Goal: Task Accomplishment & Management: Manage account settings

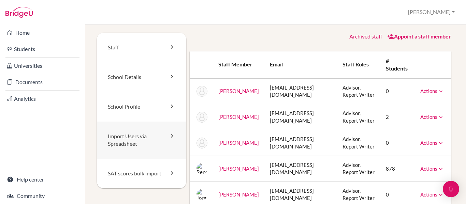
click at [152, 139] on link "Import Users via Spreadsheet" at bounding box center [141, 140] width 89 height 37
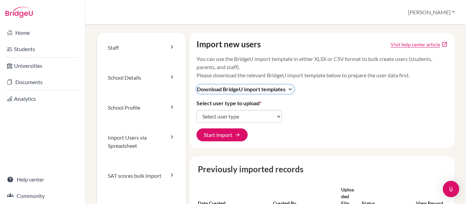
click at [292, 90] on icon "expand_more" at bounding box center [290, 89] width 7 height 7
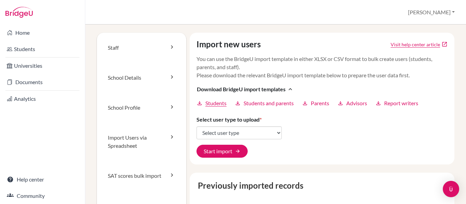
click at [217, 101] on span "Students" at bounding box center [215, 103] width 21 height 8
click at [276, 131] on select "Select user type Students Students and parents Parents Advisors Report writers" at bounding box center [238, 132] width 85 height 13
select select "students"
click at [196, 126] on select "Select user type Students Students and parents Parents Advisors Report writers" at bounding box center [238, 132] width 85 height 13
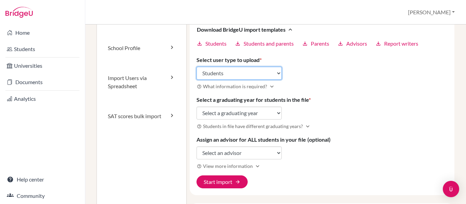
scroll to position [94, 0]
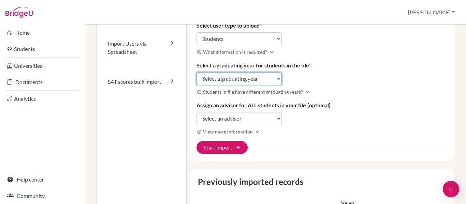
click at [275, 79] on select "Select a graduating year 2024 2025 2026 2027 2028 2029" at bounding box center [238, 78] width 85 height 13
select select "2029"
click at [196, 72] on select "Select a graduating year 2024 2025 2026 2027 2028 2029" at bounding box center [238, 78] width 85 height 13
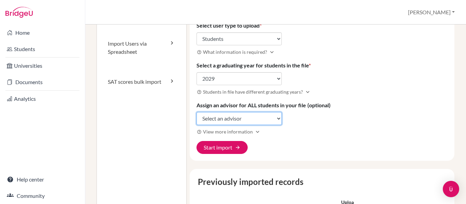
click at [243, 121] on select "Select an advisor Karen Chavez Luis Chavez Monica Chavez Rene Fernandez Jorge L…" at bounding box center [238, 118] width 85 height 13
select select "438090"
click at [196, 112] on select "Select an advisor Karen Chavez Luis Chavez Monica Chavez Rene Fernandez Jorge L…" at bounding box center [238, 118] width 85 height 13
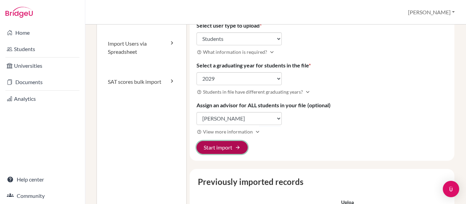
click at [239, 149] on span "arrow_forward" at bounding box center [237, 147] width 5 height 5
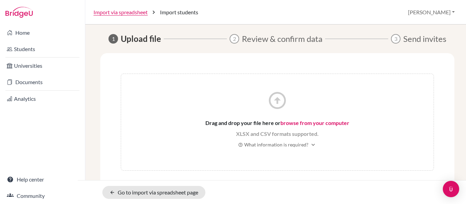
click at [303, 124] on link "browse from your computer" at bounding box center [314, 123] width 69 height 6
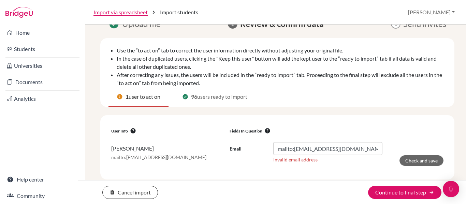
scroll to position [15, 0]
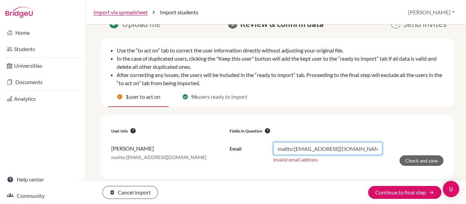
click at [293, 151] on input "mailto:saguilar@happydaysfreedom.com" at bounding box center [327, 148] width 109 height 13
type input "[EMAIL_ADDRESS][DOMAIN_NAME]"
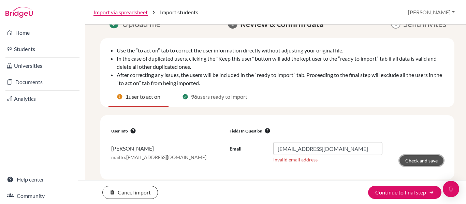
click at [415, 164] on button "Check and save" at bounding box center [421, 160] width 44 height 11
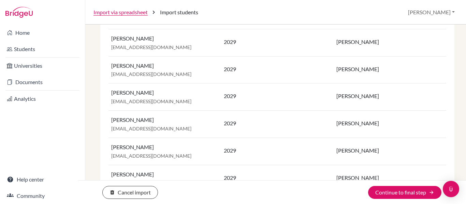
scroll to position [2613, 0]
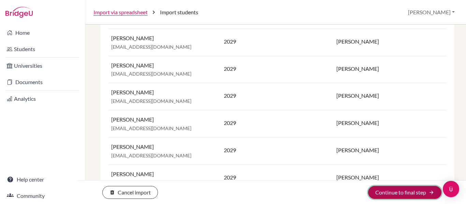
click at [397, 193] on button "Continue to final step arrow_forward" at bounding box center [404, 192] width 73 height 13
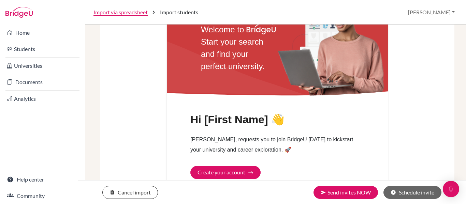
scroll to position [258, 0]
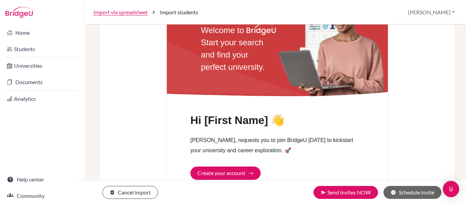
click at [250, 122] on h1 "Hi [First Name] 👋" at bounding box center [237, 120] width 94 height 13
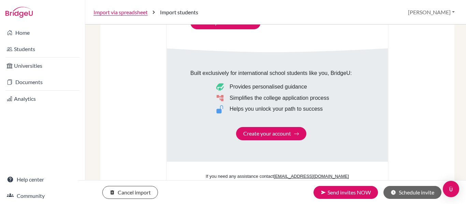
scroll to position [468, 0]
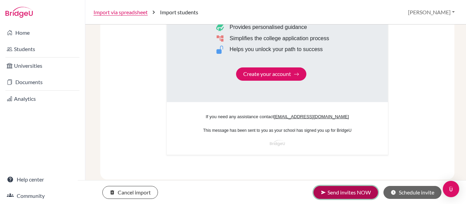
click at [333, 191] on button "send Send invites NOW" at bounding box center [345, 192] width 64 height 13
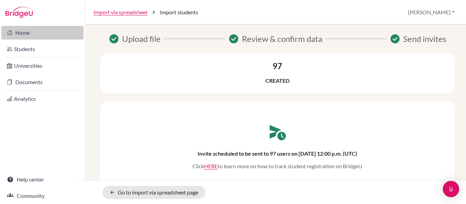
click at [44, 34] on link "Home" at bounding box center [42, 33] width 82 height 14
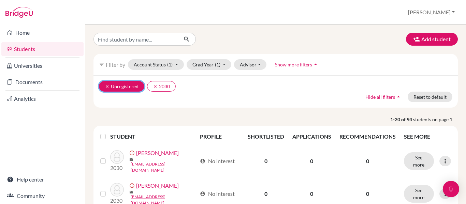
click at [107, 86] on icon "clear" at bounding box center [107, 86] width 5 height 5
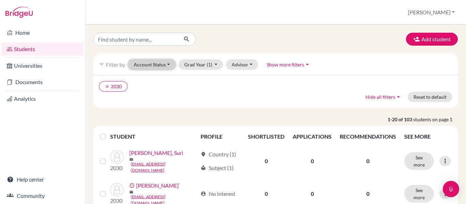
click at [169, 65] on button "Account Status" at bounding box center [152, 64] width 48 height 11
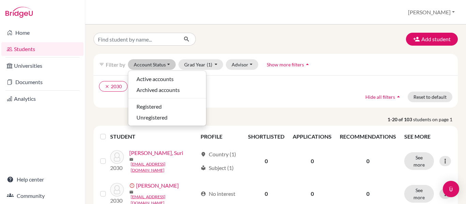
click at [254, 87] on ul "clear 2030" at bounding box center [231, 86] width 265 height 11
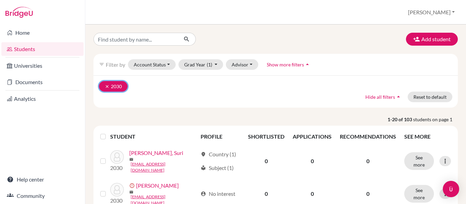
click at [106, 84] on icon "clear" at bounding box center [107, 86] width 5 height 5
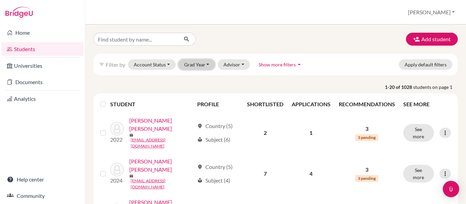
click at [200, 66] on button "Grad Year" at bounding box center [196, 64] width 37 height 11
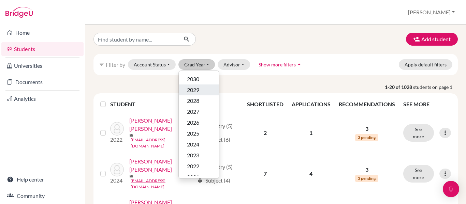
click at [198, 90] on span "2029" at bounding box center [193, 90] width 12 height 8
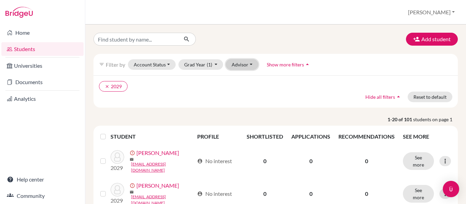
click at [251, 65] on button "Advisor" at bounding box center [242, 64] width 32 height 11
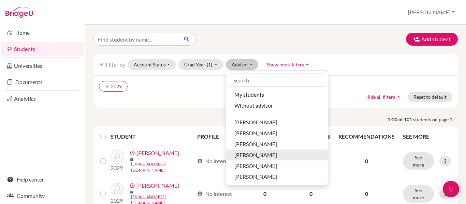
click at [256, 152] on span "[PERSON_NAME]" at bounding box center [255, 155] width 43 height 8
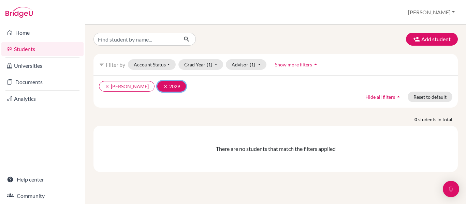
click at [164, 87] on icon "clear" at bounding box center [165, 86] width 5 height 5
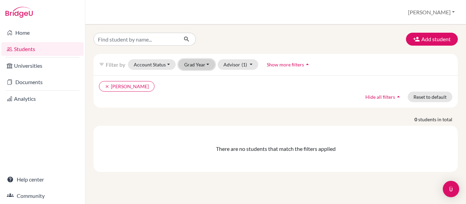
click at [202, 64] on button "Grad Year" at bounding box center [196, 64] width 37 height 11
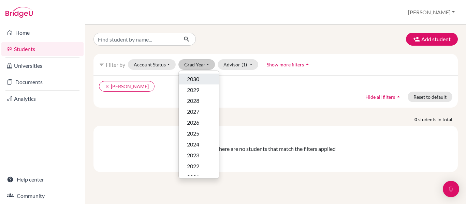
click at [196, 79] on span "2030" at bounding box center [193, 79] width 12 height 8
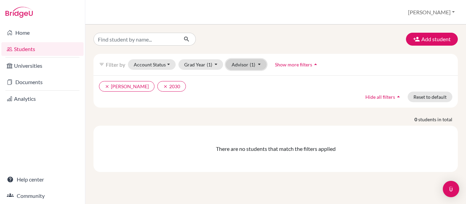
click at [261, 66] on button "Advisor (1)" at bounding box center [246, 64] width 41 height 11
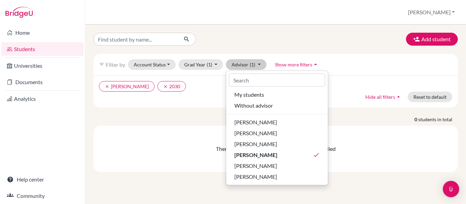
click at [192, 107] on div "clear Fernandez, Rene clear 2030 Hide all filters arrow_drop_up Reset to default" at bounding box center [275, 91] width 364 height 32
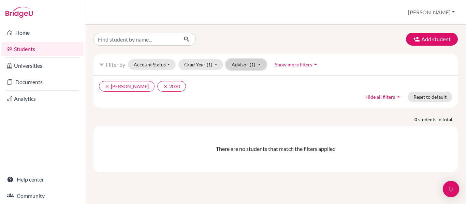
click at [256, 64] on button "Advisor (1)" at bounding box center [246, 64] width 41 height 11
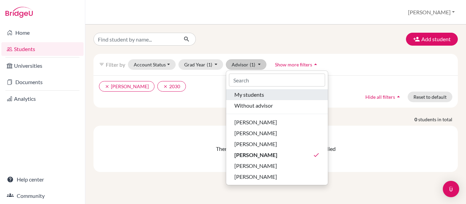
click at [253, 96] on span "My students" at bounding box center [249, 95] width 30 height 8
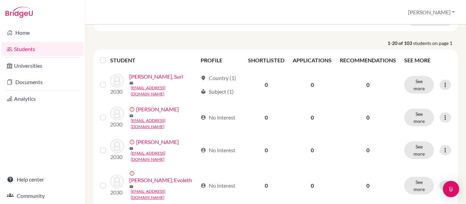
scroll to position [99, 0]
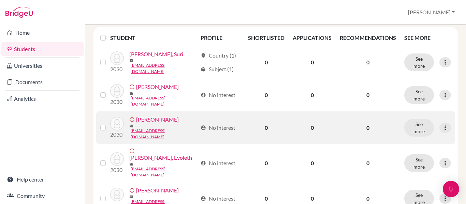
click at [149, 119] on link "Alcantara, Ashley" at bounding box center [157, 120] width 43 height 8
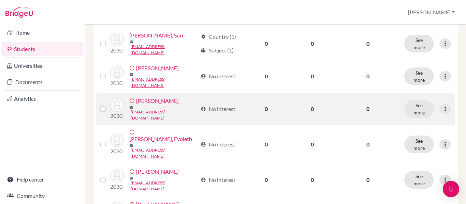
scroll to position [143, 0]
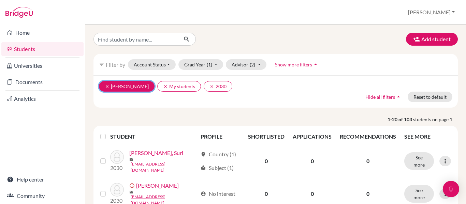
click at [108, 85] on icon "clear" at bounding box center [107, 86] width 5 height 5
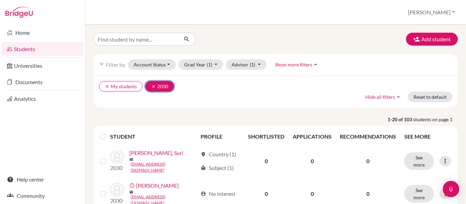
click at [154, 87] on icon "clear" at bounding box center [153, 86] width 5 height 5
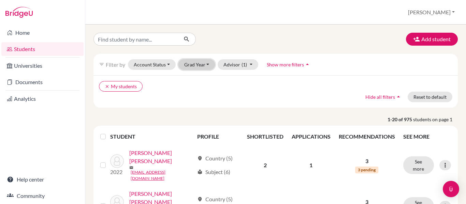
click at [210, 65] on button "Grad Year" at bounding box center [196, 64] width 37 height 11
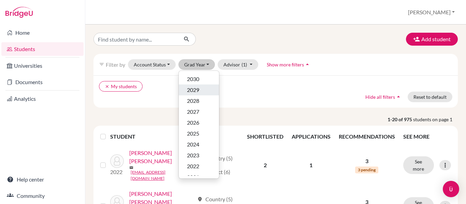
click at [200, 88] on div "2029" at bounding box center [199, 90] width 24 height 8
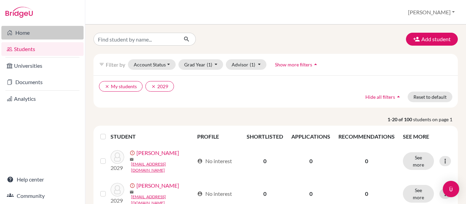
click at [26, 36] on link "Home" at bounding box center [42, 33] width 82 height 14
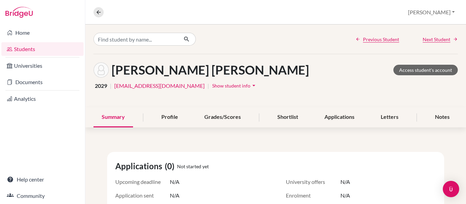
scroll to position [21, 0]
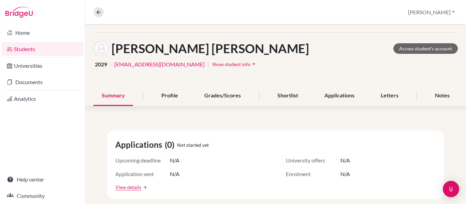
click at [250, 61] on icon "arrow_drop_down" at bounding box center [253, 64] width 7 height 7
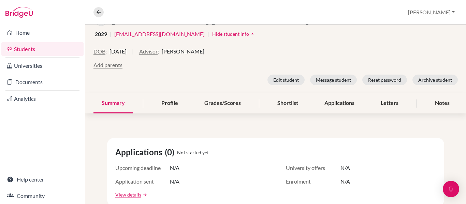
scroll to position [52, 0]
click at [272, 81] on button "Edit student" at bounding box center [285, 79] width 37 height 11
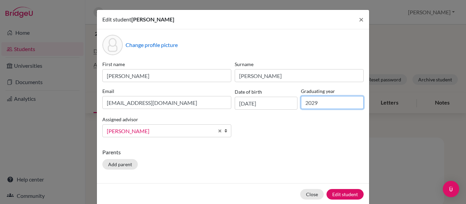
click at [319, 100] on input "2029" at bounding box center [332, 102] width 63 height 13
type input "2028"
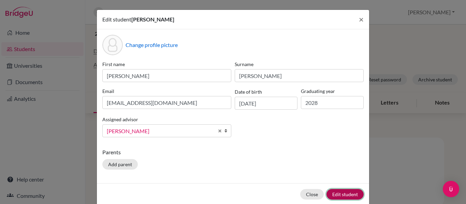
click at [337, 194] on button "Edit student" at bounding box center [344, 194] width 37 height 11
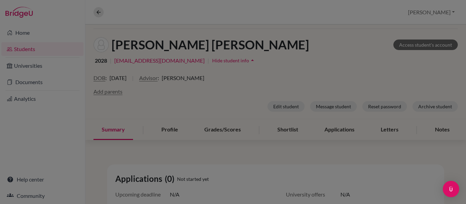
scroll to position [79, 0]
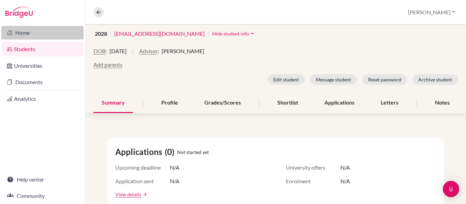
click at [40, 33] on link "Home" at bounding box center [42, 33] width 82 height 14
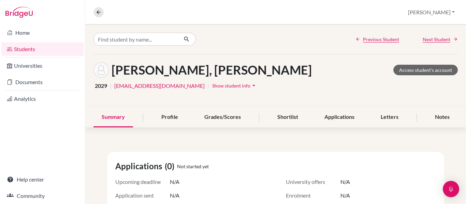
click at [255, 87] on icon "arrow_drop_down" at bounding box center [253, 85] width 7 height 7
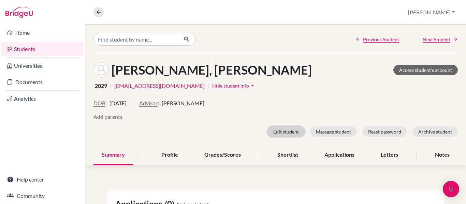
click at [284, 130] on button "Edit student" at bounding box center [285, 131] width 37 height 11
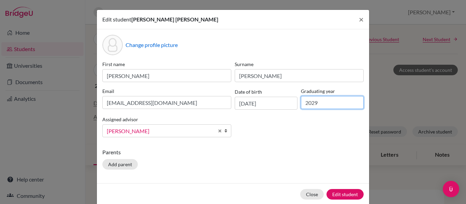
click at [318, 107] on input "2029" at bounding box center [332, 102] width 63 height 13
type input "2028"
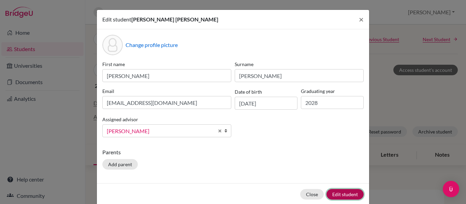
click at [336, 194] on button "Edit student" at bounding box center [344, 194] width 37 height 11
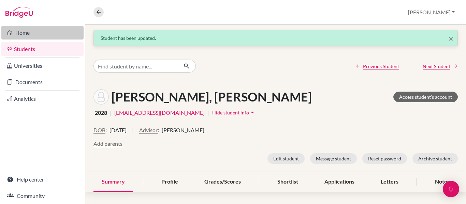
click at [27, 34] on link "Home" at bounding box center [42, 33] width 82 height 14
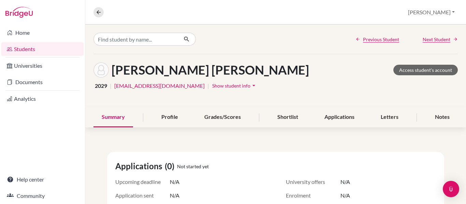
click at [237, 86] on span "Show student info" at bounding box center [231, 86] width 38 height 6
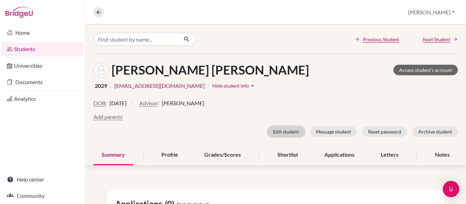
click at [277, 135] on button "Edit student" at bounding box center [285, 131] width 37 height 11
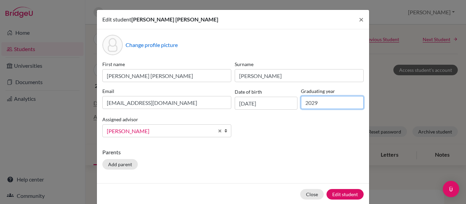
click at [326, 101] on input "2029" at bounding box center [332, 102] width 63 height 13
type input "2028"
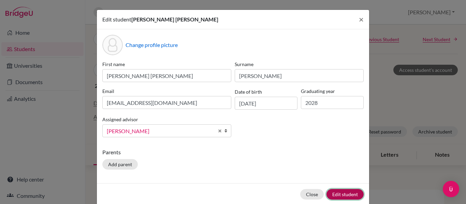
click at [344, 195] on button "Edit student" at bounding box center [344, 194] width 37 height 11
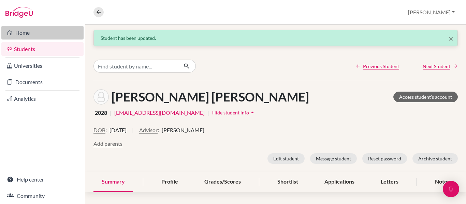
click at [57, 32] on link "Home" at bounding box center [42, 33] width 82 height 14
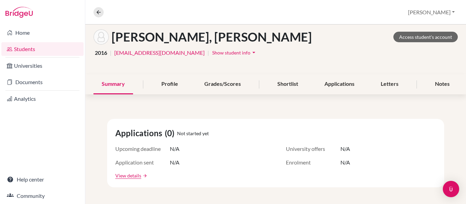
scroll to position [33, 0]
click at [250, 50] on icon "arrow_drop_down" at bounding box center [253, 52] width 7 height 7
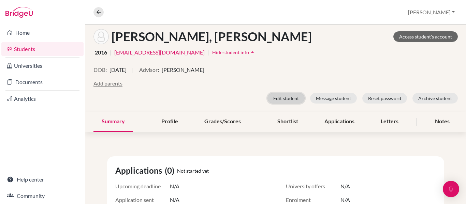
click at [279, 99] on button "Edit student" at bounding box center [285, 98] width 37 height 11
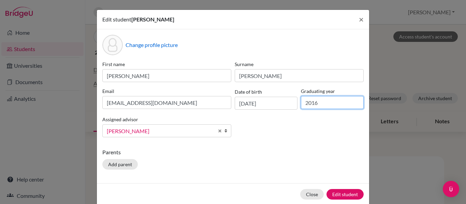
click at [327, 101] on input "2016" at bounding box center [332, 102] width 63 height 13
type input "2026"
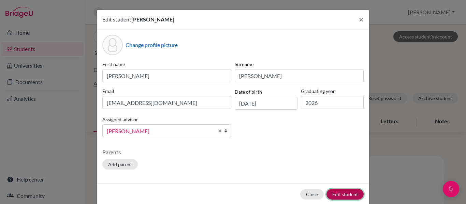
click at [338, 194] on button "Edit student" at bounding box center [344, 194] width 37 height 11
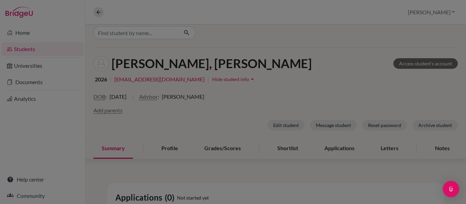
scroll to position [60, 0]
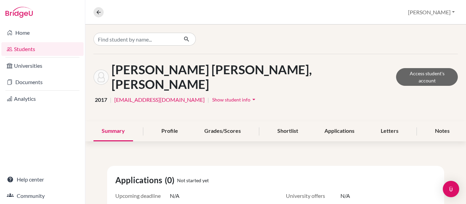
click at [250, 96] on icon "arrow_drop_down" at bounding box center [253, 99] width 7 height 7
click at [212, 97] on span "Show student info" at bounding box center [231, 100] width 38 height 6
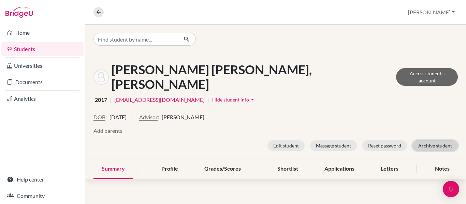
click at [432, 140] on button "Archive student" at bounding box center [434, 145] width 45 height 11
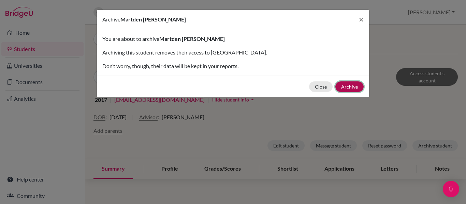
click at [352, 86] on button "Archive" at bounding box center [349, 86] width 28 height 11
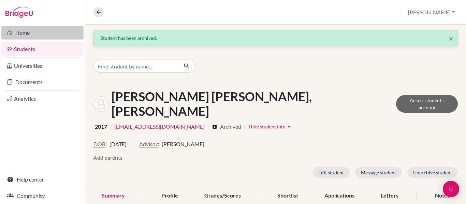
click at [37, 31] on link "Home" at bounding box center [42, 33] width 82 height 14
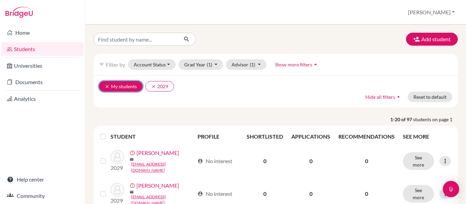
click at [106, 85] on icon "clear" at bounding box center [107, 86] width 5 height 5
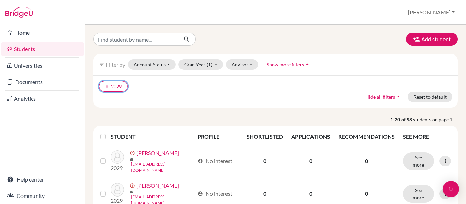
click at [106, 85] on icon "clear" at bounding box center [107, 86] width 5 height 5
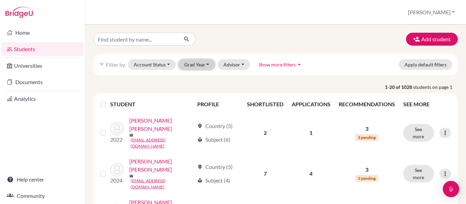
click at [205, 62] on button "Grad Year" at bounding box center [196, 64] width 37 height 11
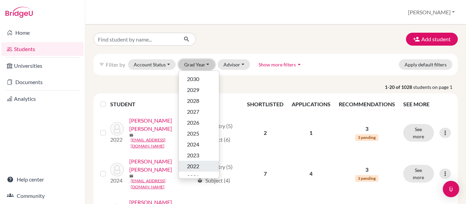
scroll to position [40, 0]
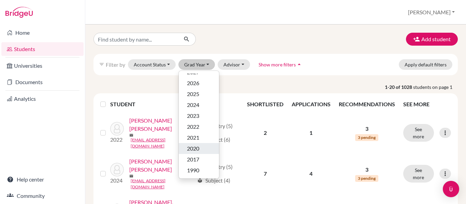
click at [197, 148] on span "2020" at bounding box center [193, 148] width 12 height 8
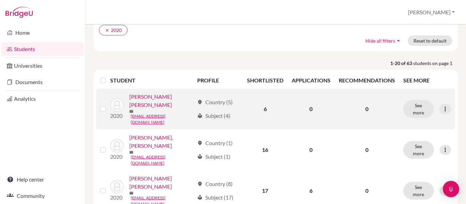
scroll to position [57, 0]
click at [105, 106] on div at bounding box center [104, 109] width 8 height 8
click at [108, 105] on label at bounding box center [108, 105] width 0 height 0
click at [0, 0] on input "checkbox" at bounding box center [0, 0] width 0 height 0
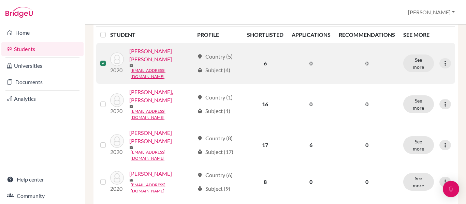
scroll to position [126, 0]
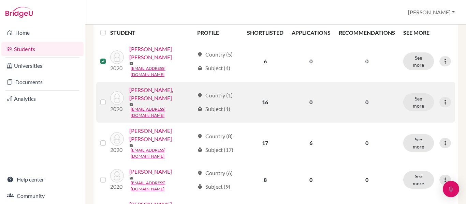
click at [108, 98] on label at bounding box center [108, 98] width 0 height 0
click at [0, 0] on input "checkbox" at bounding box center [0, 0] width 0 height 0
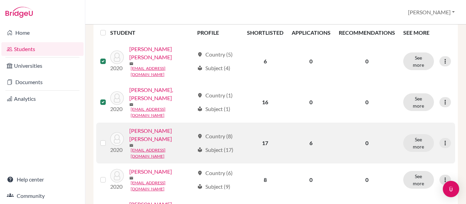
click at [102, 139] on div at bounding box center [104, 143] width 8 height 8
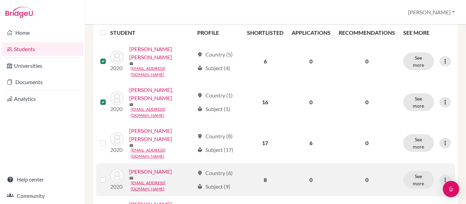
click at [108, 176] on label at bounding box center [108, 176] width 0 height 0
click at [0, 0] on input "checkbox" at bounding box center [0, 0] width 0 height 0
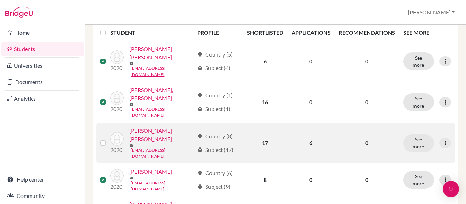
click at [108, 139] on label at bounding box center [108, 139] width 0 height 0
click at [0, 0] on input "checkbox" at bounding box center [0, 0] width 0 height 0
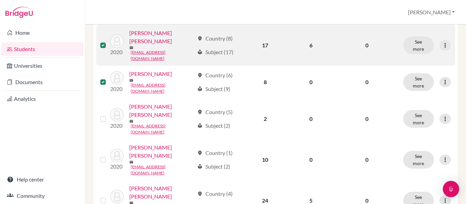
scroll to position [225, 0]
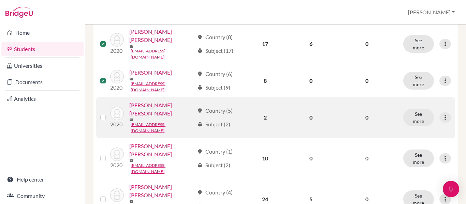
click at [108, 113] on label at bounding box center [108, 113] width 0 height 0
click at [0, 0] on input "checkbox" at bounding box center [0, 0] width 0 height 0
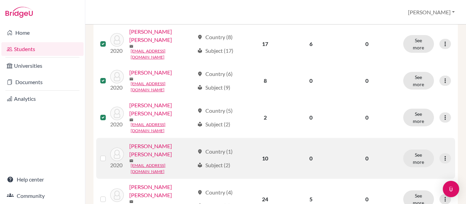
click at [108, 154] on label at bounding box center [108, 154] width 0 height 0
click at [0, 0] on input "checkbox" at bounding box center [0, 0] width 0 height 0
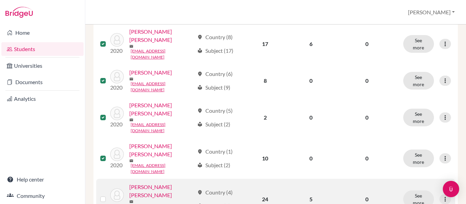
click at [108, 195] on label at bounding box center [108, 195] width 0 height 0
click at [0, 0] on input "checkbox" at bounding box center [0, 0] width 0 height 0
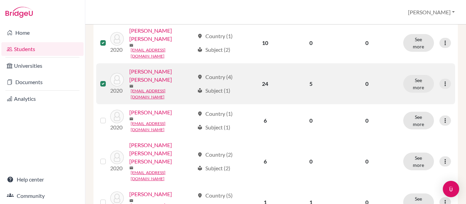
scroll to position [341, 0]
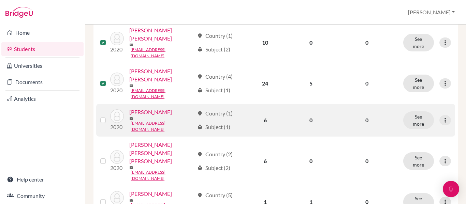
click at [108, 116] on label at bounding box center [108, 116] width 0 height 0
click at [0, 0] on input "checkbox" at bounding box center [0, 0] width 0 height 0
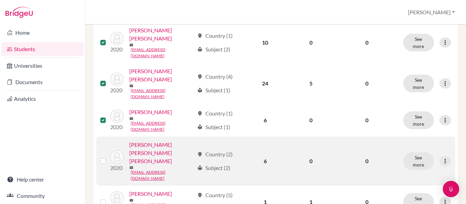
click at [108, 157] on label at bounding box center [108, 157] width 0 height 0
click at [0, 0] on input "checkbox" at bounding box center [0, 0] width 0 height 0
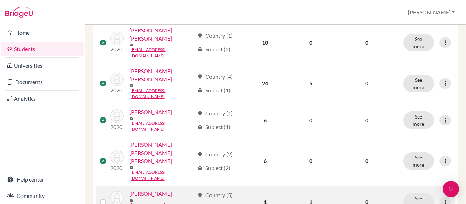
click at [108, 198] on label at bounding box center [108, 198] width 0 height 0
click at [0, 0] on input "checkbox" at bounding box center [0, 0] width 0 height 0
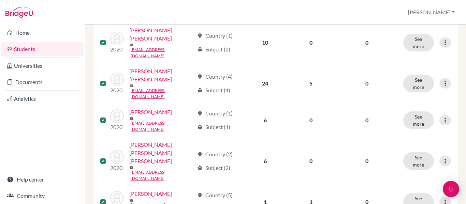
click at [0, 0] on input "checkbox" at bounding box center [0, 0] width 0 height 0
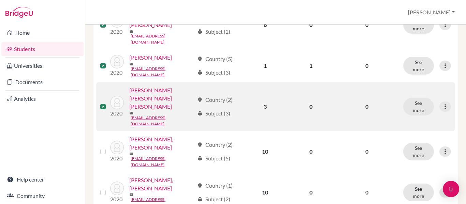
scroll to position [487, 0]
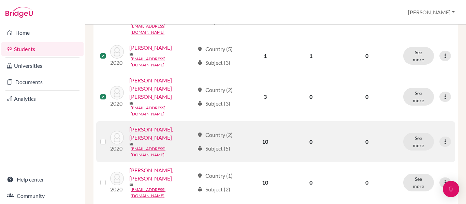
click at [108, 138] on label at bounding box center [108, 138] width 0 height 0
click at [0, 0] on input "checkbox" at bounding box center [0, 0] width 0 height 0
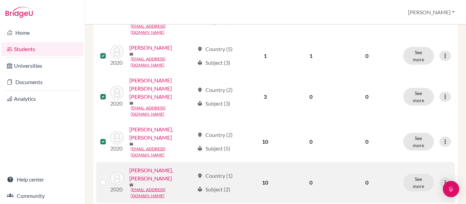
click at [108, 179] on label at bounding box center [108, 179] width 0 height 0
click at [0, 0] on input "checkbox" at bounding box center [0, 0] width 0 height 0
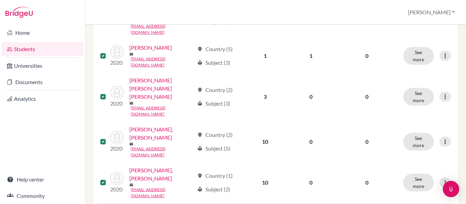
click at [0, 0] on input "checkbox" at bounding box center [0, 0] width 0 height 0
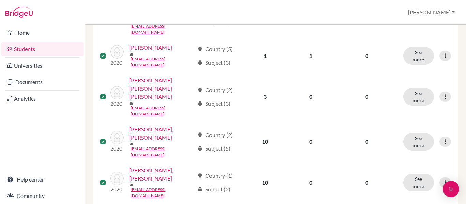
click at [0, 0] on input "checkbox" at bounding box center [0, 0] width 0 height 0
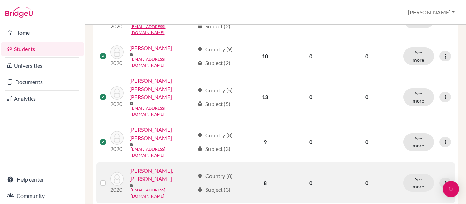
click at [108, 179] on label at bounding box center [108, 179] width 0 height 0
click at [0, 0] on input "checkbox" at bounding box center [0, 0] width 0 height 0
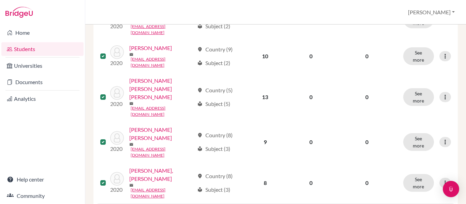
click at [0, 0] on input "checkbox" at bounding box center [0, 0] width 0 height 0
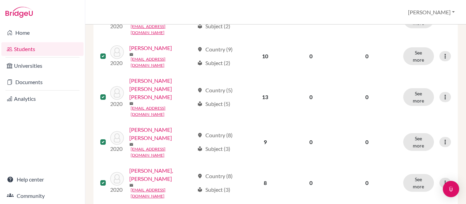
click at [0, 0] on input "checkbox" at bounding box center [0, 0] width 0 height 0
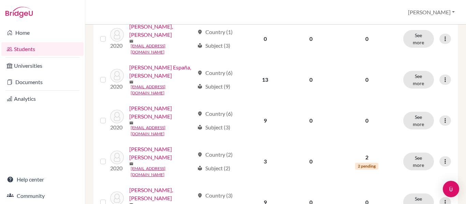
scroll to position [664, 0]
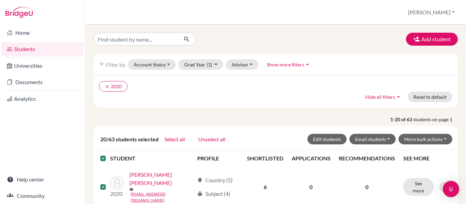
click at [108, 154] on label at bounding box center [108, 154] width 0 height 0
click at [0, 0] on input "checkbox" at bounding box center [0, 0] width 0 height 0
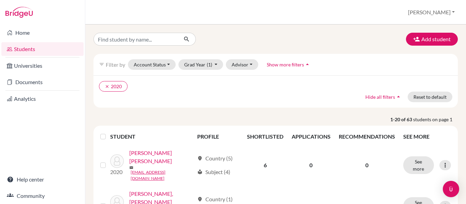
click at [108, 133] on label at bounding box center [108, 133] width 0 height 0
click at [0, 0] on input "checkbox" at bounding box center [0, 0] width 0 height 0
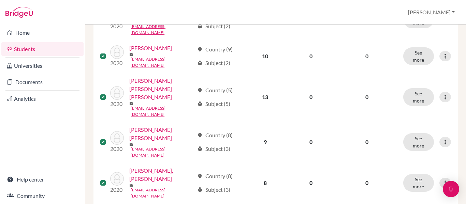
scroll to position [650, 0]
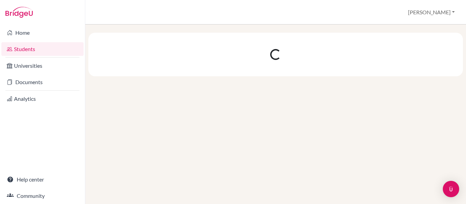
scroll to position [0, 0]
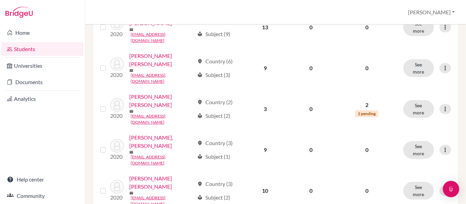
scroll to position [664, 0]
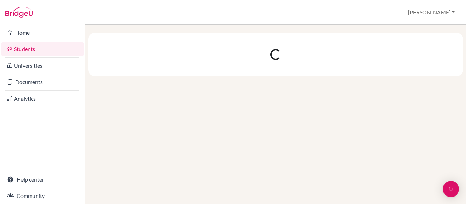
scroll to position [0, 0]
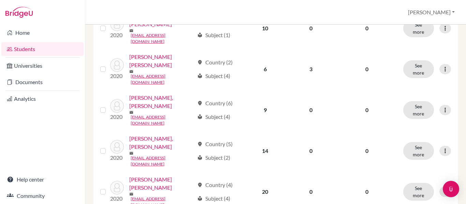
scroll to position [650, 0]
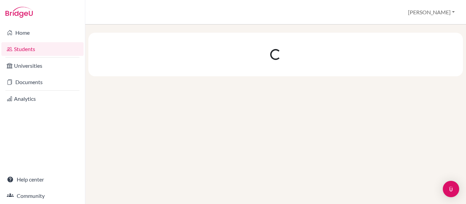
scroll to position [0, 0]
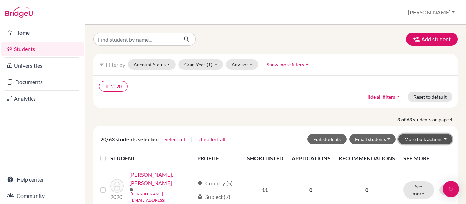
click at [441, 139] on button "More bulk actions" at bounding box center [425, 139] width 54 height 11
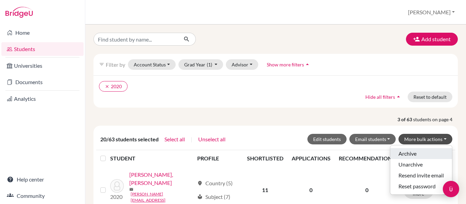
click at [409, 153] on button "Archive" at bounding box center [421, 153] width 62 height 11
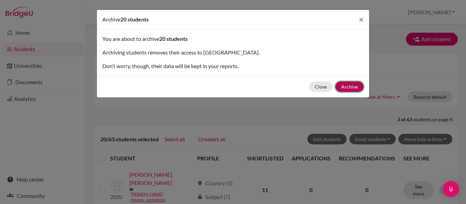
click at [351, 87] on button "Archive" at bounding box center [349, 86] width 28 height 11
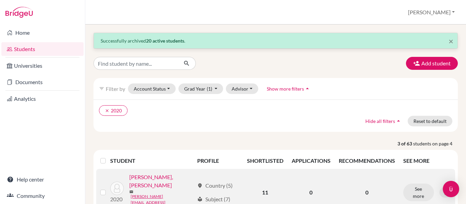
scroll to position [83, 0]
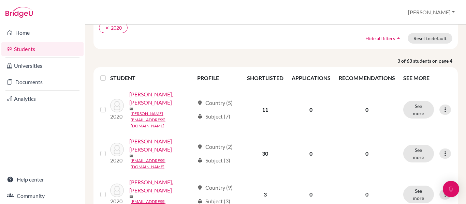
click at [108, 74] on label at bounding box center [108, 74] width 0 height 0
click at [0, 0] on input "checkbox" at bounding box center [0, 0] width 0 height 0
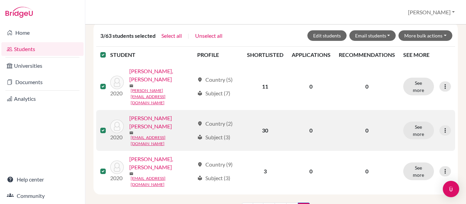
scroll to position [128, 0]
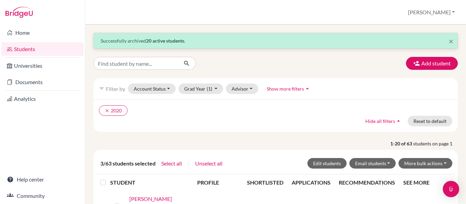
click at [224, 121] on div "clear 2020 Hide all filters arrow_drop_up Reset to default" at bounding box center [275, 116] width 364 height 32
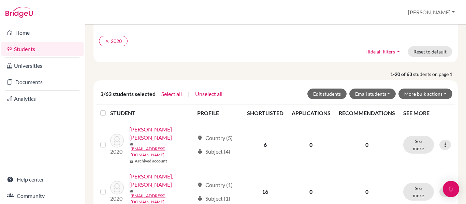
click at [108, 109] on label at bounding box center [108, 109] width 0 height 0
click at [0, 0] on input "checkbox" at bounding box center [0, 0] width 0 height 0
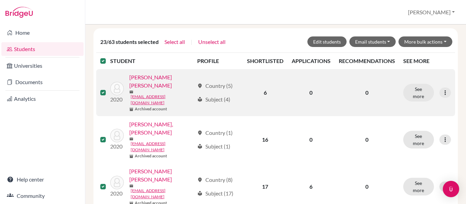
scroll to position [60, 0]
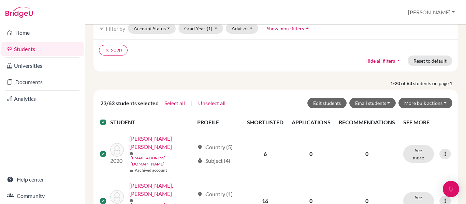
click at [108, 118] on label at bounding box center [108, 118] width 0 height 0
click at [0, 0] on input "checkbox" at bounding box center [0, 0] width 0 height 0
click at [108, 118] on label at bounding box center [108, 118] width 0 height 0
click at [0, 0] on input "checkbox" at bounding box center [0, 0] width 0 height 0
click at [440, 103] on button "More bulk actions" at bounding box center [425, 103] width 54 height 11
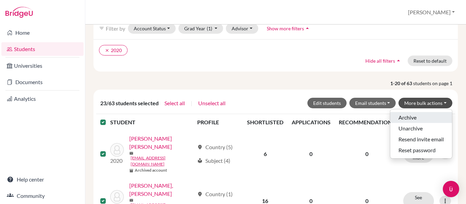
click at [411, 120] on button "Archive" at bounding box center [421, 117] width 62 height 11
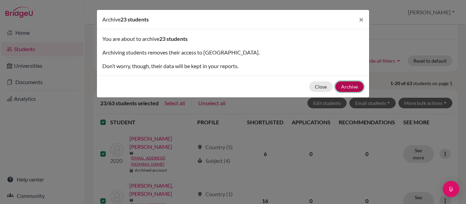
click at [352, 85] on button "Archive" at bounding box center [349, 86] width 28 height 11
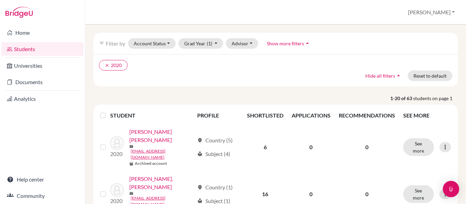
scroll to position [51, 0]
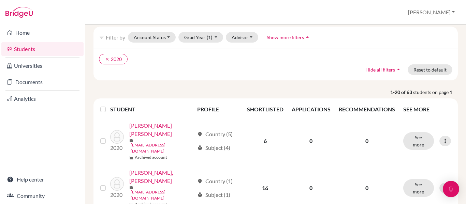
click at [108, 105] on label at bounding box center [108, 105] width 0 height 0
click at [0, 0] on input "checkbox" at bounding box center [0, 0] width 0 height 0
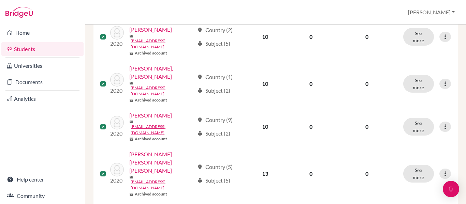
scroll to position [739, 0]
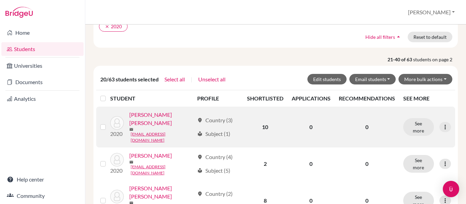
scroll to position [84, 0]
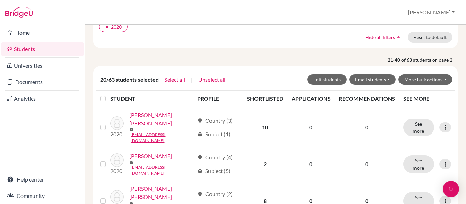
click at [108, 95] on label at bounding box center [108, 95] width 0 height 0
click at [0, 0] on input "checkbox" at bounding box center [0, 0] width 0 height 0
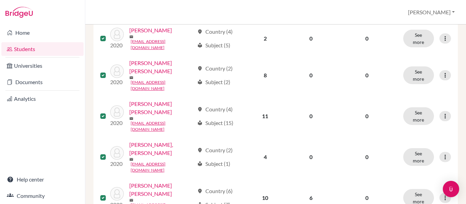
scroll to position [0, 0]
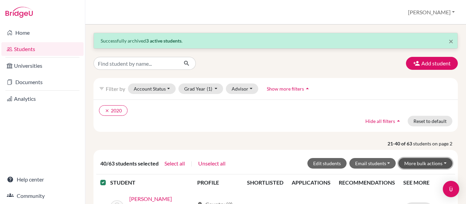
click at [441, 165] on button "More bulk actions" at bounding box center [425, 163] width 54 height 11
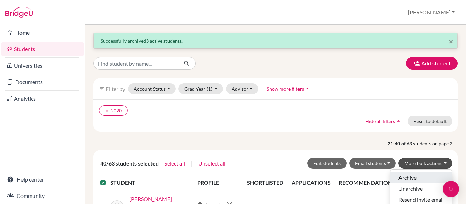
click at [409, 179] on button "Archive" at bounding box center [421, 177] width 62 height 11
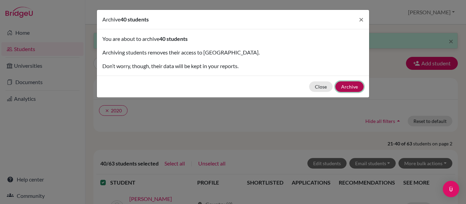
click at [352, 84] on button "Archive" at bounding box center [349, 86] width 28 height 11
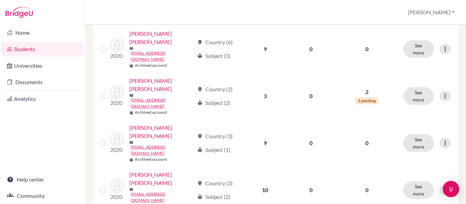
scroll to position [752, 0]
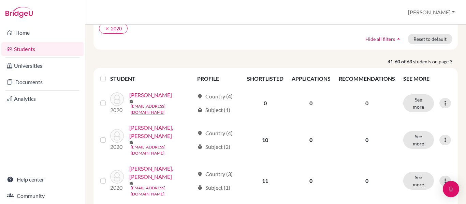
scroll to position [88, 0]
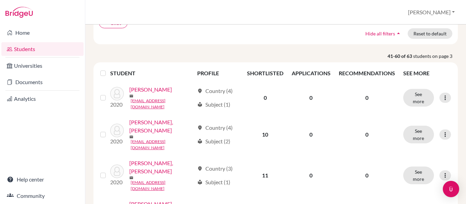
click at [108, 69] on label at bounding box center [108, 69] width 0 height 0
click at [0, 0] on input "checkbox" at bounding box center [0, 0] width 0 height 0
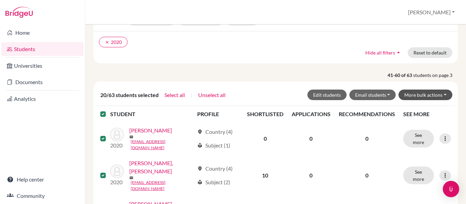
scroll to position [49, 0]
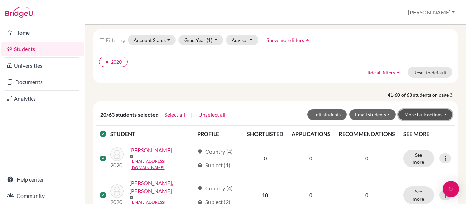
click at [439, 114] on button "More bulk actions" at bounding box center [425, 114] width 54 height 11
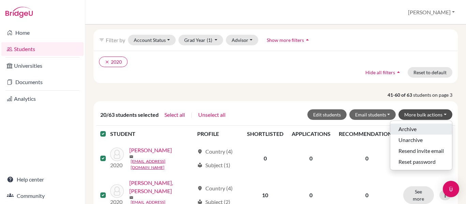
click at [409, 132] on button "Archive" at bounding box center [421, 129] width 62 height 11
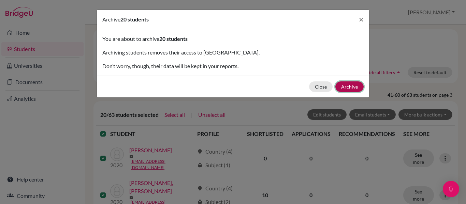
click at [356, 86] on button "Archive" at bounding box center [349, 86] width 28 height 11
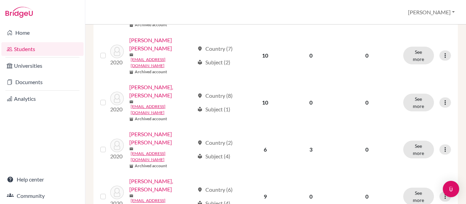
scroll to position [725, 0]
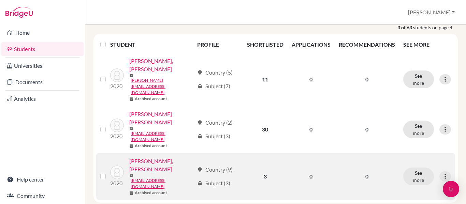
scroll to position [125, 0]
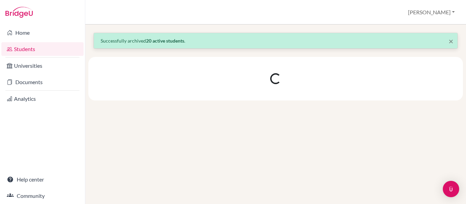
scroll to position [0, 0]
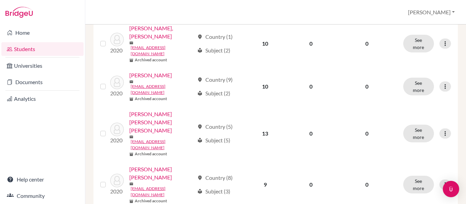
scroll to position [716, 0]
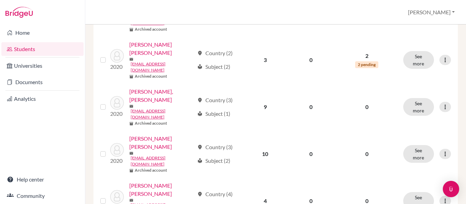
scroll to position [752, 0]
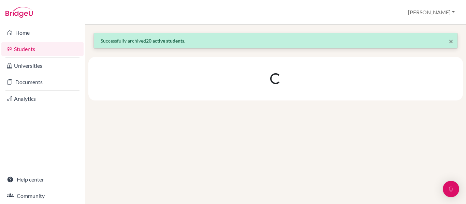
scroll to position [0, 0]
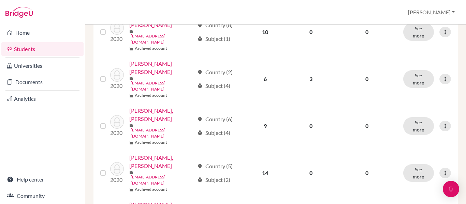
scroll to position [725, 0]
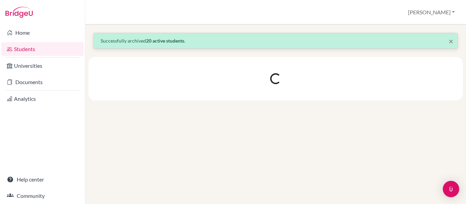
scroll to position [0, 0]
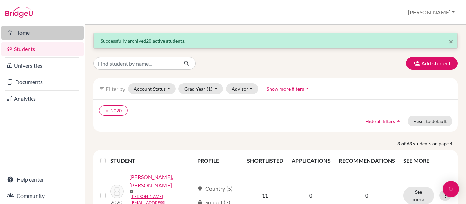
click at [65, 39] on link "Home" at bounding box center [42, 33] width 82 height 14
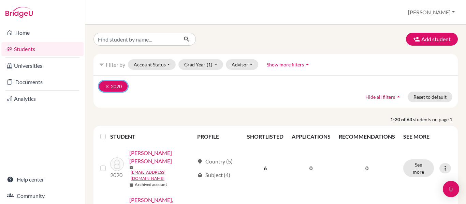
click at [108, 86] on icon "clear" at bounding box center [107, 86] width 5 height 5
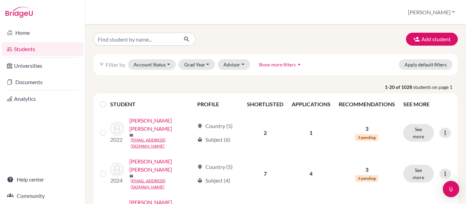
click at [315, 36] on div "Add student" at bounding box center [275, 39] width 374 height 13
click at [208, 64] on button "Grad Year" at bounding box center [196, 64] width 37 height 11
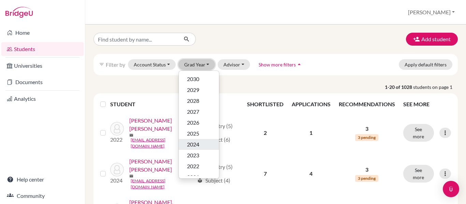
scroll to position [40, 0]
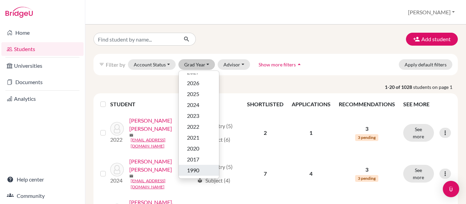
click at [198, 169] on span "1990" at bounding box center [193, 170] width 12 height 8
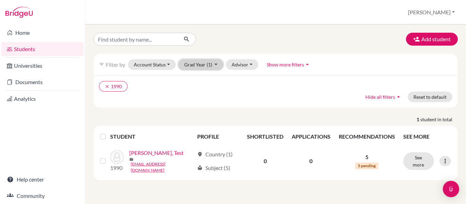
click at [209, 64] on span "(1)" at bounding box center [209, 65] width 5 height 6
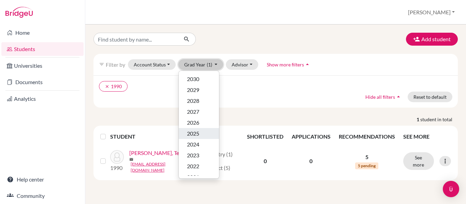
scroll to position [40, 0]
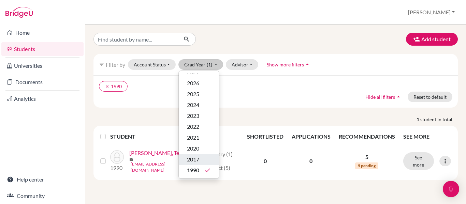
click at [197, 160] on span "2017" at bounding box center [193, 159] width 12 height 8
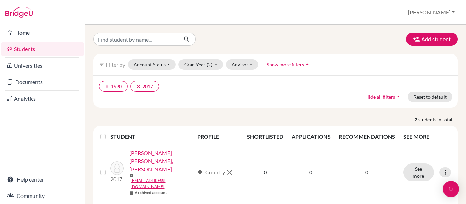
scroll to position [27, 0]
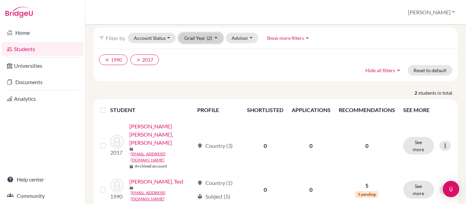
click at [214, 37] on button "Grad Year (2)" at bounding box center [200, 38] width 45 height 11
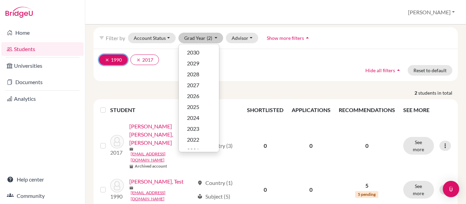
click at [106, 59] on icon "clear" at bounding box center [107, 60] width 5 height 5
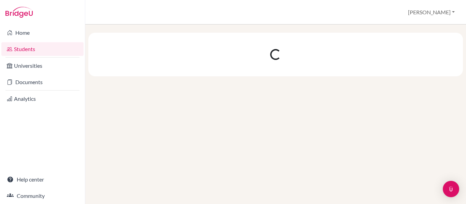
scroll to position [0, 0]
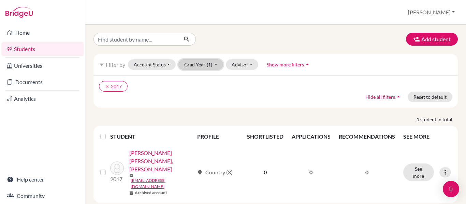
click at [215, 63] on button "Grad Year (1)" at bounding box center [200, 64] width 45 height 11
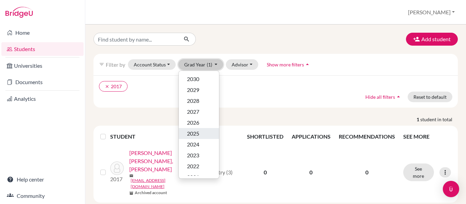
scroll to position [40, 0]
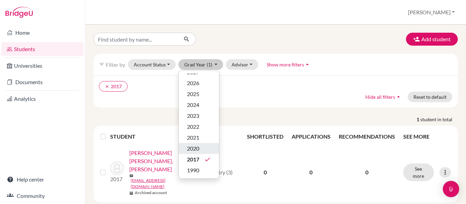
click at [197, 146] on span "2020" at bounding box center [193, 148] width 12 height 8
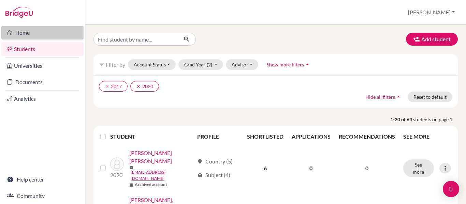
click at [45, 30] on link "Home" at bounding box center [42, 33] width 82 height 14
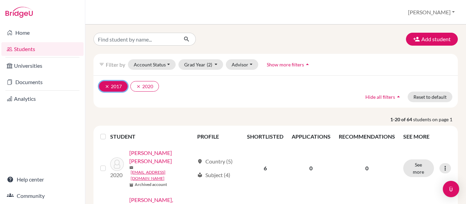
click at [109, 87] on icon "clear" at bounding box center [107, 86] width 5 height 5
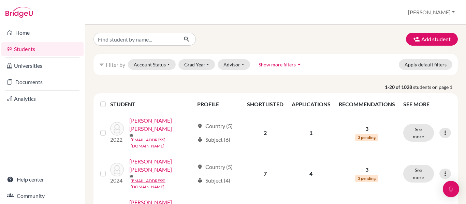
click at [45, 47] on link "Students" at bounding box center [42, 49] width 82 height 14
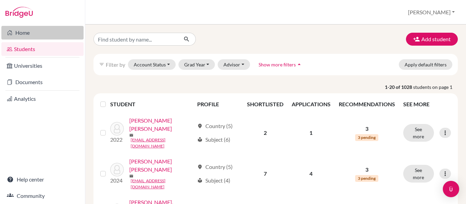
click at [49, 30] on link "Home" at bounding box center [42, 33] width 82 height 14
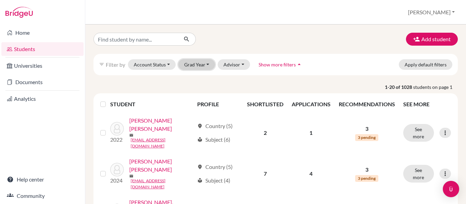
click at [206, 69] on button "Grad Year" at bounding box center [196, 64] width 37 height 11
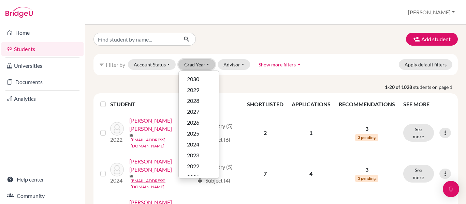
scroll to position [40, 0]
click at [197, 138] on span "2021" at bounding box center [193, 138] width 12 height 8
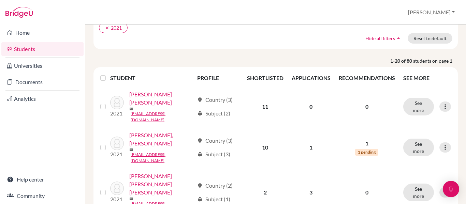
scroll to position [59, 0]
click at [108, 74] on label at bounding box center [108, 74] width 0 height 0
click at [0, 0] on input "checkbox" at bounding box center [0, 0] width 0 height 0
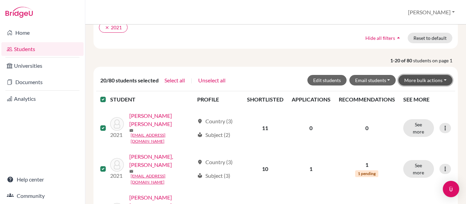
click at [441, 82] on button "More bulk actions" at bounding box center [425, 80] width 54 height 11
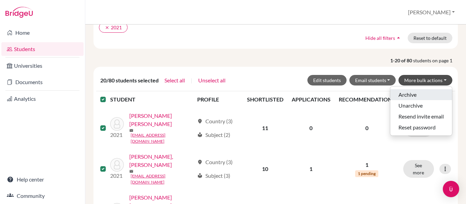
click at [406, 92] on button "Archive" at bounding box center [421, 94] width 62 height 11
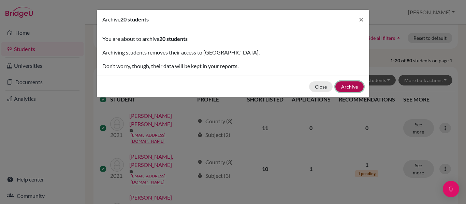
click at [346, 84] on button "Archive" at bounding box center [349, 86] width 28 height 11
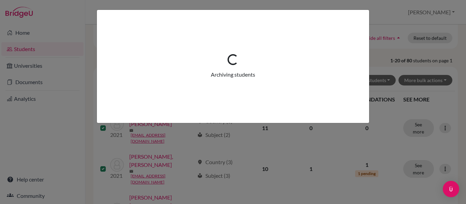
scroll to position [0, 0]
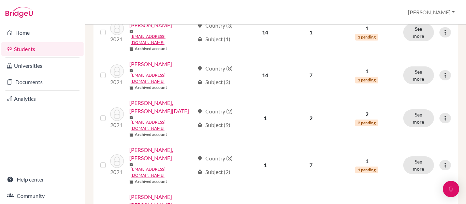
scroll to position [733, 0]
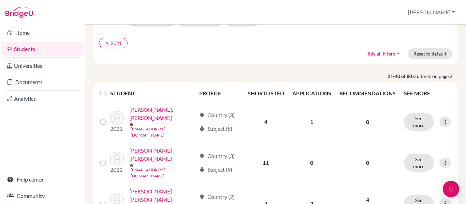
scroll to position [69, 0]
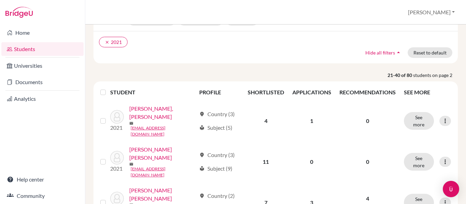
click at [108, 88] on label at bounding box center [108, 88] width 0 height 0
click at [0, 0] on input "checkbox" at bounding box center [0, 0] width 0 height 0
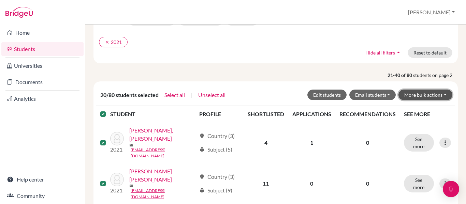
click at [441, 95] on button "More bulk actions" at bounding box center [425, 95] width 54 height 11
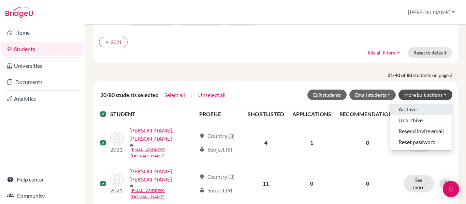
click at [415, 110] on button "Archive" at bounding box center [421, 109] width 62 height 11
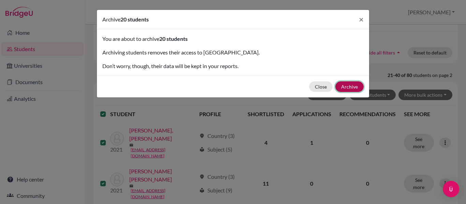
click at [350, 83] on button "Archive" at bounding box center [349, 86] width 28 height 11
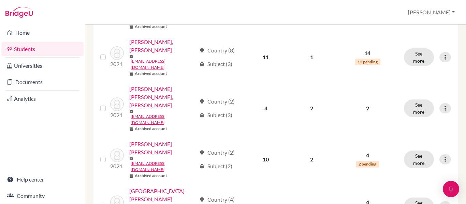
scroll to position [756, 0]
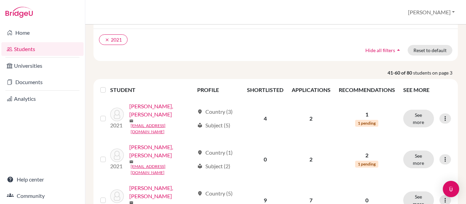
scroll to position [71, 0]
click at [103, 92] on div at bounding box center [104, 90] width 8 height 8
click at [108, 86] on label at bounding box center [108, 86] width 0 height 0
click at [0, 0] on input "checkbox" at bounding box center [0, 0] width 0 height 0
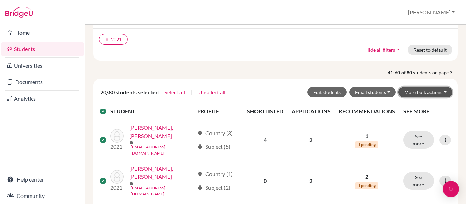
click at [441, 93] on button "More bulk actions" at bounding box center [425, 92] width 54 height 11
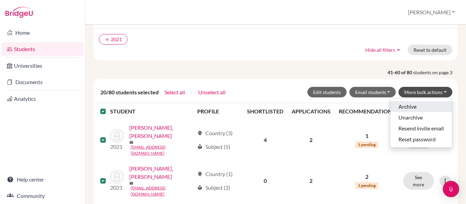
click at [411, 106] on button "Archive" at bounding box center [421, 106] width 62 height 11
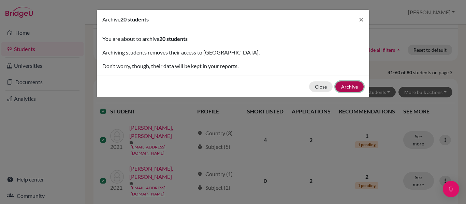
click at [351, 86] on button "Archive" at bounding box center [349, 86] width 28 height 11
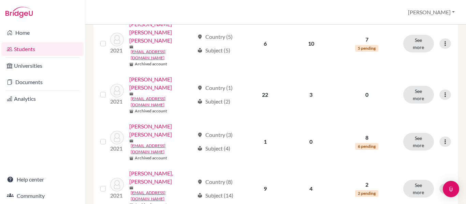
scroll to position [743, 0]
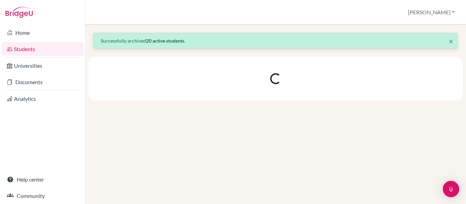
scroll to position [0, 0]
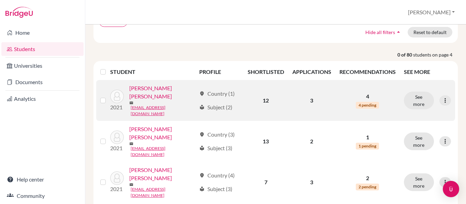
scroll to position [89, 0]
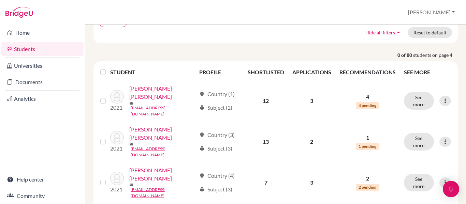
click at [104, 75] on div at bounding box center [104, 72] width 8 height 8
click at [108, 68] on label at bounding box center [108, 68] width 0 height 0
click at [0, 0] on input "checkbox" at bounding box center [0, 0] width 0 height 0
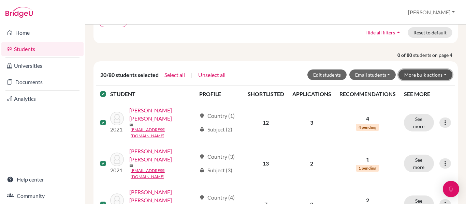
click at [442, 76] on button "More bulk actions" at bounding box center [425, 75] width 54 height 11
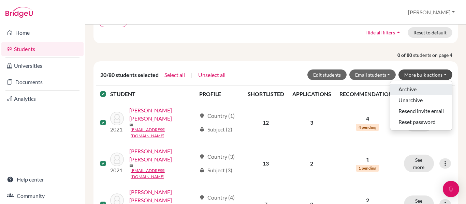
click at [413, 88] on button "Archive" at bounding box center [421, 89] width 62 height 11
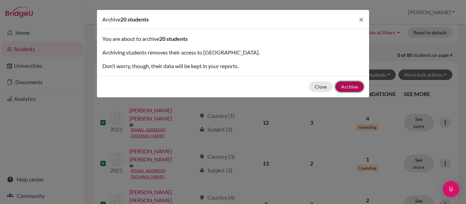
click at [347, 90] on button "Archive" at bounding box center [349, 86] width 28 height 11
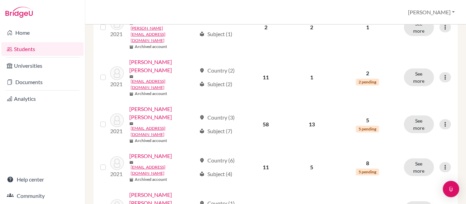
scroll to position [702, 0]
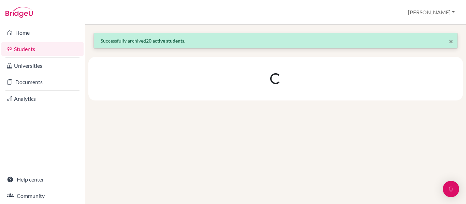
scroll to position [0, 0]
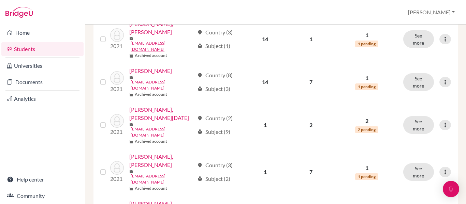
scroll to position [733, 0]
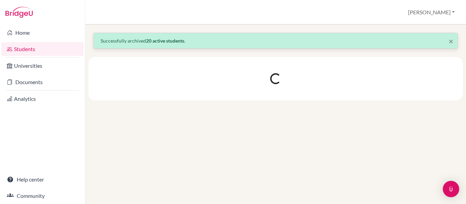
scroll to position [0, 0]
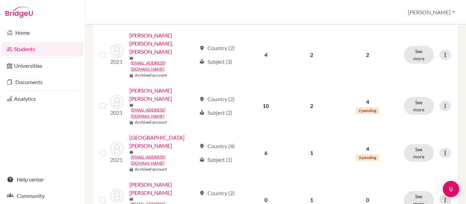
scroll to position [756, 0]
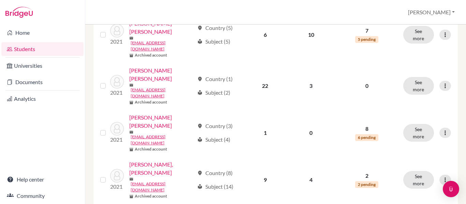
scroll to position [743, 0]
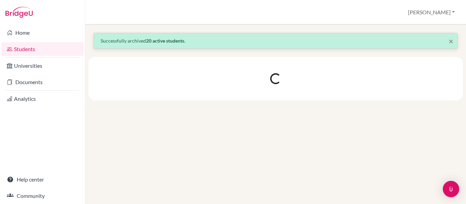
scroll to position [0, 0]
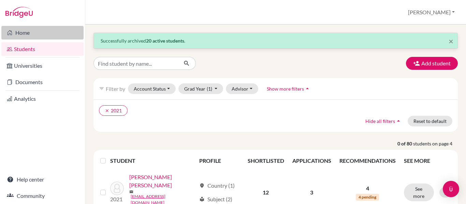
click at [50, 31] on link "Home" at bounding box center [42, 33] width 82 height 14
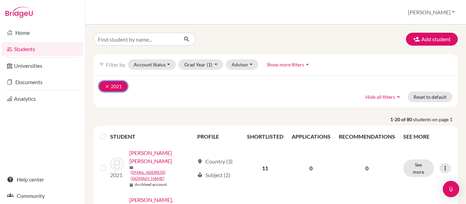
click at [108, 85] on icon "clear" at bounding box center [107, 86] width 5 height 5
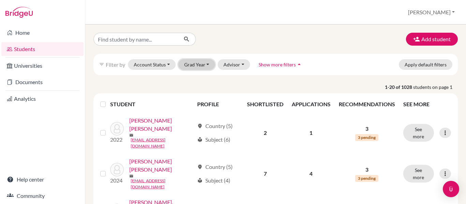
click at [207, 64] on button "Grad Year" at bounding box center [196, 64] width 37 height 11
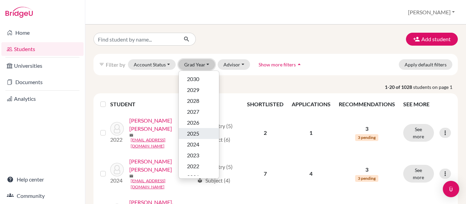
scroll to position [40, 0]
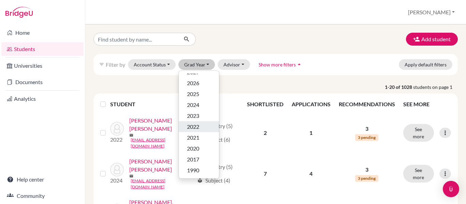
click at [197, 127] on span "2022" at bounding box center [193, 127] width 12 height 8
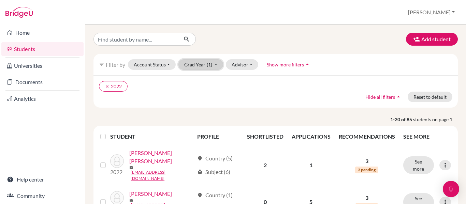
click at [216, 66] on button "Grad Year (1)" at bounding box center [200, 64] width 45 height 11
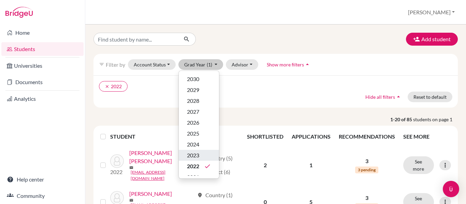
click at [199, 156] on span "2023" at bounding box center [193, 155] width 12 height 8
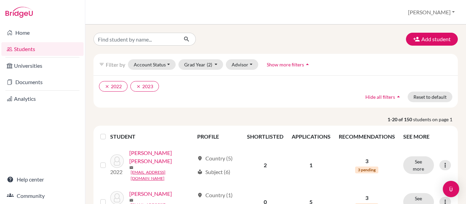
click at [108, 133] on label at bounding box center [108, 133] width 0 height 0
click at [0, 0] on input "checkbox" at bounding box center [0, 0] width 0 height 0
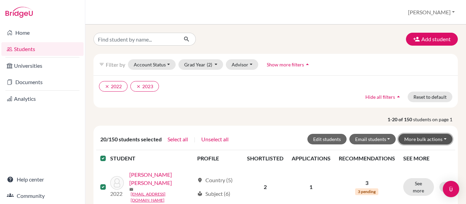
click at [440, 141] on button "More bulk actions" at bounding box center [425, 139] width 54 height 11
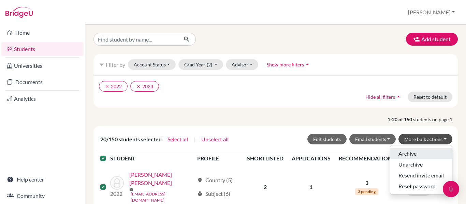
click at [407, 155] on button "Archive" at bounding box center [421, 153] width 62 height 11
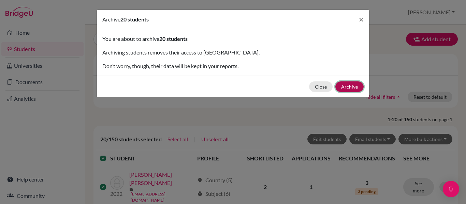
click at [353, 88] on button "Archive" at bounding box center [349, 86] width 28 height 11
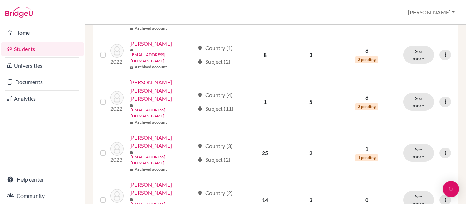
scroll to position [739, 0]
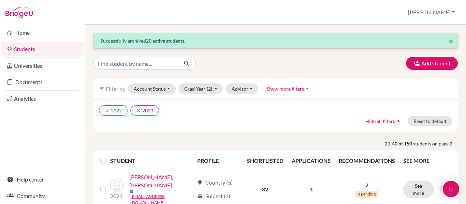
click at [108, 157] on label at bounding box center [108, 157] width 0 height 0
click at [0, 0] on input "checkbox" at bounding box center [0, 0] width 0 height 0
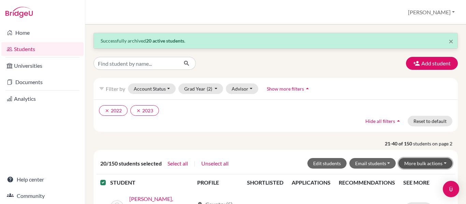
click at [441, 163] on button "More bulk actions" at bounding box center [425, 163] width 54 height 11
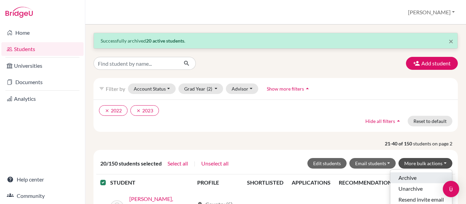
click at [415, 180] on button "Archive" at bounding box center [421, 177] width 62 height 11
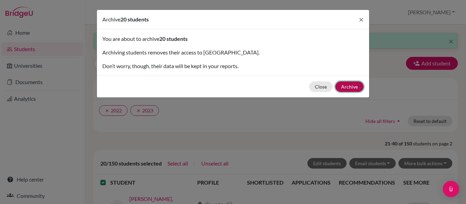
click at [348, 89] on button "Archive" at bounding box center [349, 86] width 28 height 11
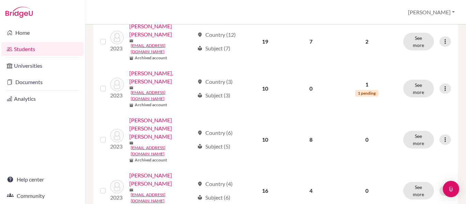
scroll to position [751, 0]
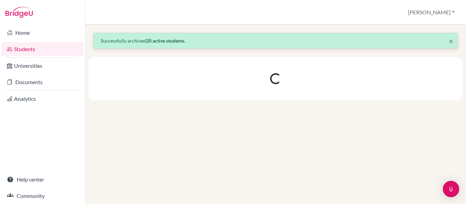
scroll to position [0, 0]
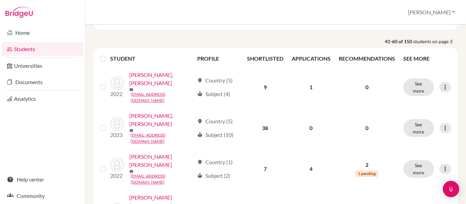
scroll to position [103, 0]
click at [108, 54] on label at bounding box center [108, 54] width 0 height 0
click at [0, 0] on input "checkbox" at bounding box center [0, 0] width 0 height 0
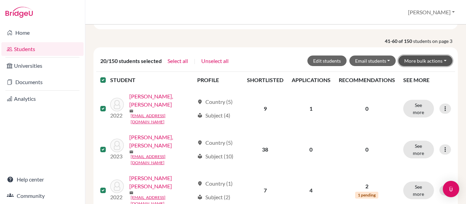
click at [440, 59] on button "More bulk actions" at bounding box center [425, 61] width 54 height 11
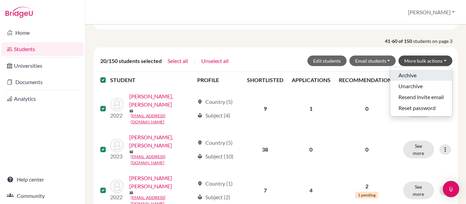
click at [410, 75] on button "Archive" at bounding box center [421, 75] width 62 height 11
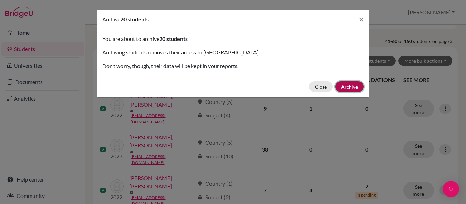
click at [354, 88] on button "Archive" at bounding box center [349, 86] width 28 height 11
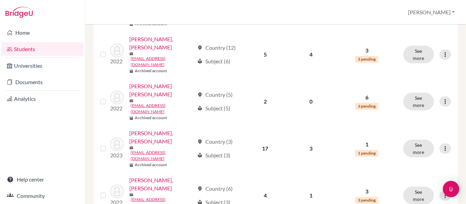
scroll to position [756, 0]
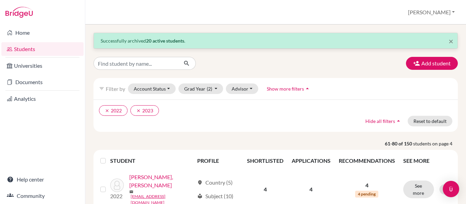
click at [108, 157] on label at bounding box center [108, 157] width 0 height 0
click at [0, 0] on input "checkbox" at bounding box center [0, 0] width 0 height 0
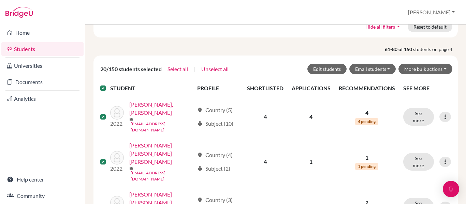
scroll to position [95, 0]
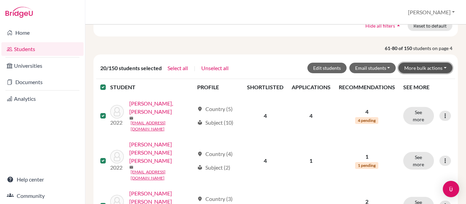
click at [438, 68] on button "More bulk actions" at bounding box center [425, 68] width 54 height 11
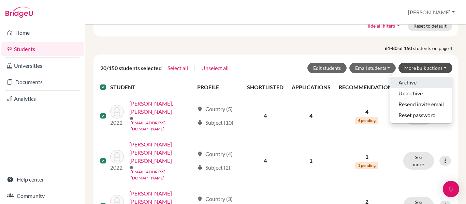
click at [412, 82] on button "Archive" at bounding box center [421, 82] width 62 height 11
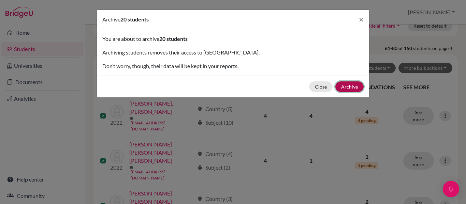
click at [352, 84] on button "Archive" at bounding box center [349, 86] width 28 height 11
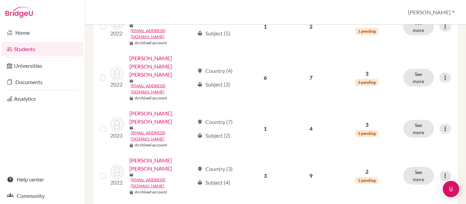
scroll to position [751, 0]
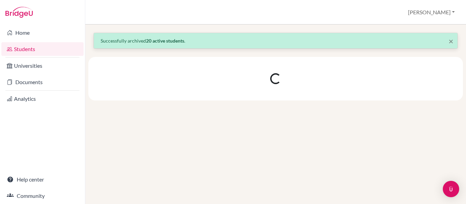
scroll to position [0, 0]
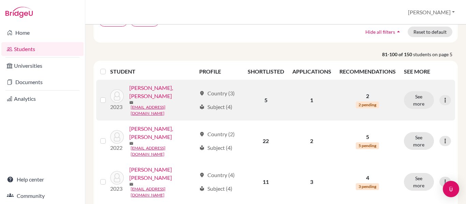
scroll to position [90, 0]
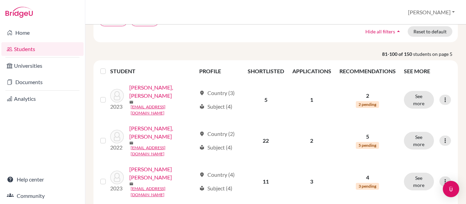
click at [108, 67] on label at bounding box center [108, 67] width 0 height 0
click at [0, 0] on input "checkbox" at bounding box center [0, 0] width 0 height 0
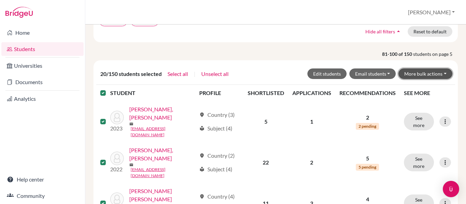
click at [442, 73] on button "More bulk actions" at bounding box center [425, 74] width 54 height 11
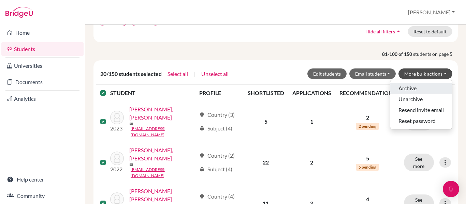
click at [410, 86] on button "Archive" at bounding box center [421, 88] width 62 height 11
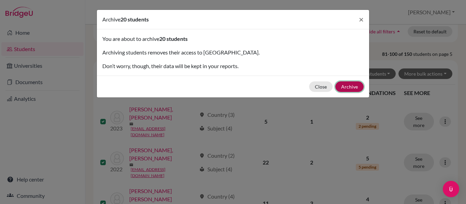
click at [354, 90] on button "Archive" at bounding box center [349, 86] width 28 height 11
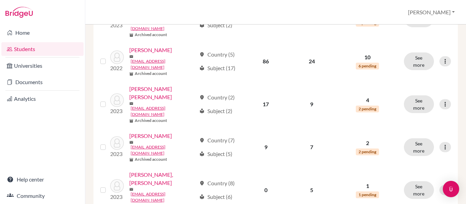
scroll to position [762, 0]
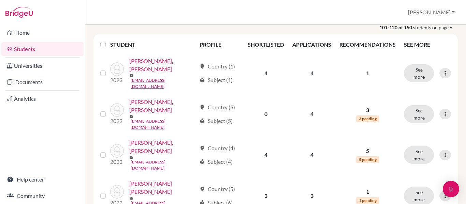
scroll to position [117, 0]
click at [108, 40] on label at bounding box center [108, 40] width 0 height 0
click at [0, 0] on input "checkbox" at bounding box center [0, 0] width 0 height 0
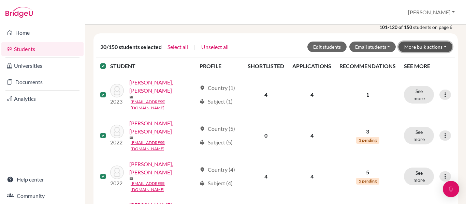
click at [439, 46] on button "More bulk actions" at bounding box center [425, 47] width 54 height 11
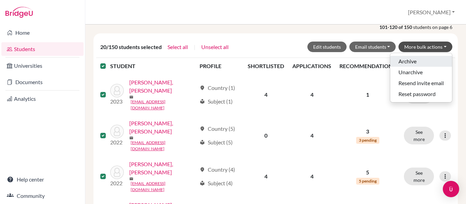
click at [411, 61] on button "Archive" at bounding box center [421, 61] width 62 height 11
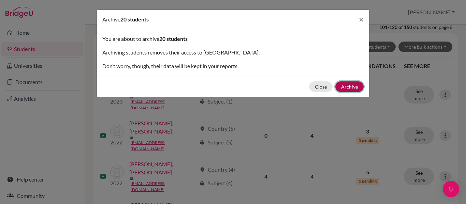
click at [356, 88] on button "Archive" at bounding box center [349, 86] width 28 height 11
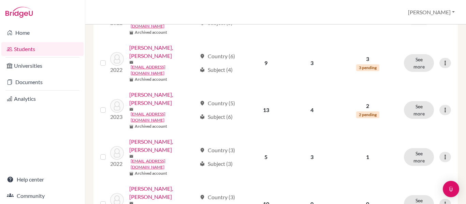
scroll to position [722, 0]
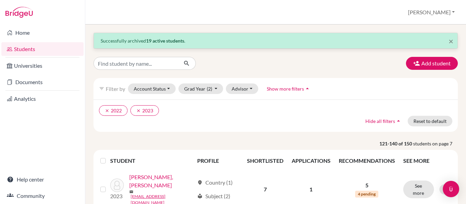
click at [108, 157] on label at bounding box center [108, 157] width 0 height 0
click at [0, 0] on input "checkbox" at bounding box center [0, 0] width 0 height 0
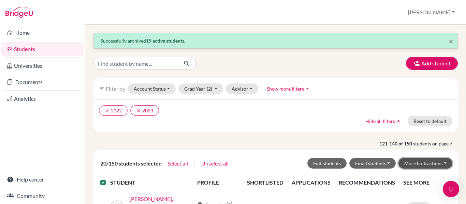
click at [439, 163] on button "More bulk actions" at bounding box center [425, 163] width 54 height 11
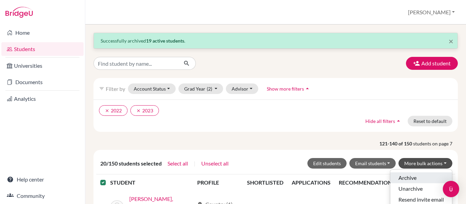
click at [416, 181] on button "Archive" at bounding box center [421, 177] width 62 height 11
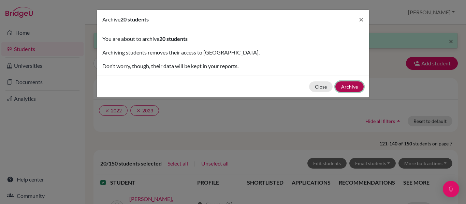
click at [351, 89] on button "Archive" at bounding box center [349, 86] width 28 height 11
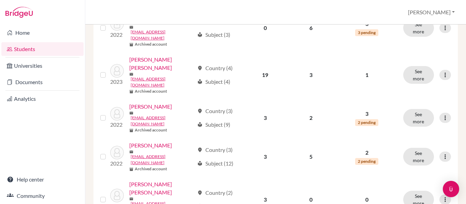
scroll to position [741, 0]
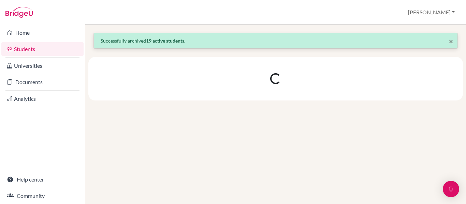
scroll to position [0, 0]
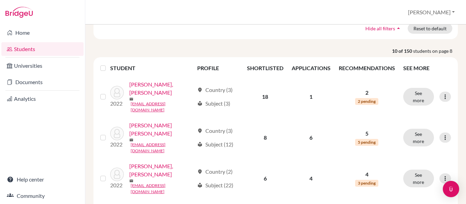
scroll to position [95, 0]
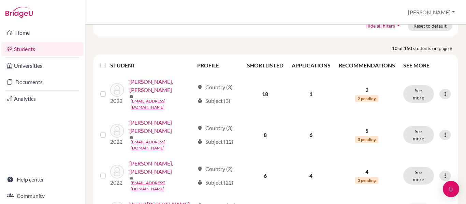
click at [108, 61] on label at bounding box center [108, 61] width 0 height 0
click at [0, 0] on input "checkbox" at bounding box center [0, 0] width 0 height 0
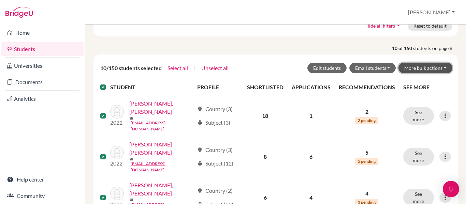
click at [441, 65] on button "More bulk actions" at bounding box center [425, 68] width 54 height 11
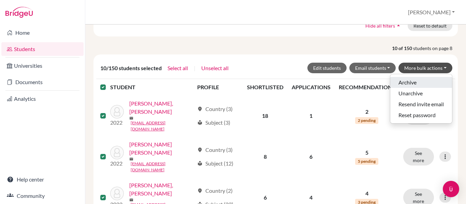
click at [413, 81] on button "Archive" at bounding box center [421, 82] width 62 height 11
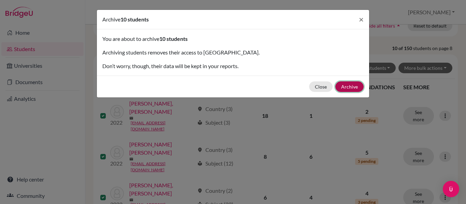
click at [346, 88] on button "Archive" at bounding box center [349, 86] width 28 height 11
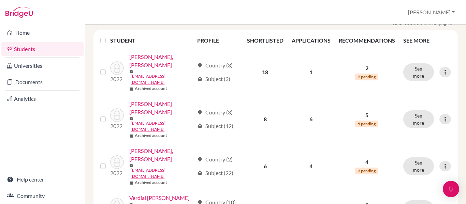
scroll to position [0, 0]
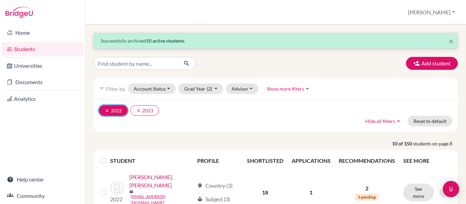
click at [107, 110] on icon "clear" at bounding box center [107, 110] width 5 height 5
click at [107, 112] on icon "clear" at bounding box center [107, 110] width 5 height 5
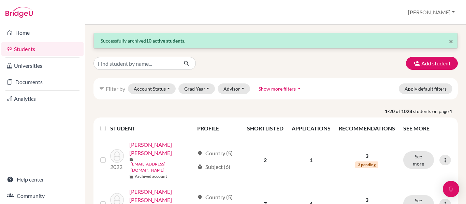
click at [244, 110] on p "1-20 of 1028 students on page 1" at bounding box center [275, 111] width 374 height 7
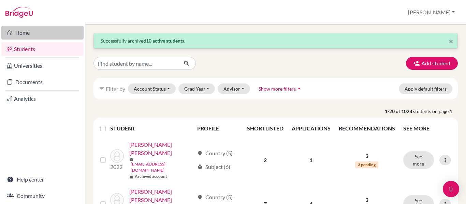
click at [58, 35] on link "Home" at bounding box center [42, 33] width 82 height 14
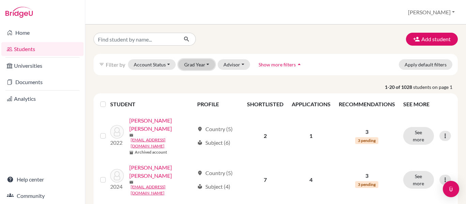
click at [210, 66] on button "Grad Year" at bounding box center [196, 64] width 37 height 11
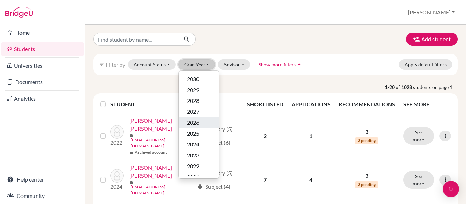
scroll to position [40, 0]
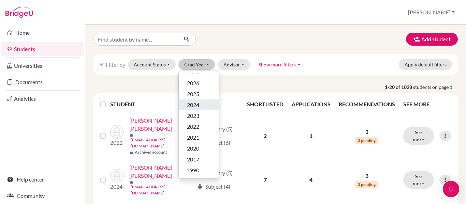
click at [200, 102] on div "2024" at bounding box center [199, 105] width 24 height 8
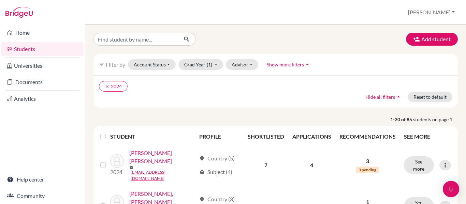
click at [108, 133] on label at bounding box center [108, 133] width 0 height 0
click at [0, 0] on input "checkbox" at bounding box center [0, 0] width 0 height 0
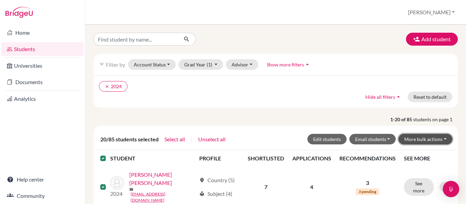
click at [438, 141] on button "More bulk actions" at bounding box center [425, 139] width 54 height 11
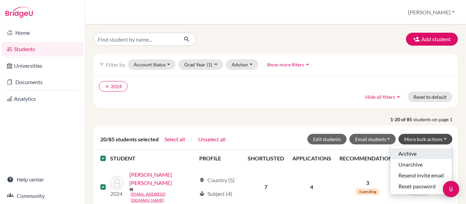
click at [416, 153] on button "Archive" at bounding box center [421, 153] width 62 height 11
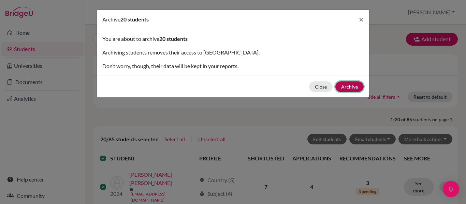
click at [353, 86] on button "Archive" at bounding box center [349, 86] width 28 height 11
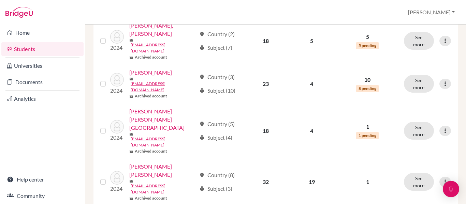
scroll to position [725, 0]
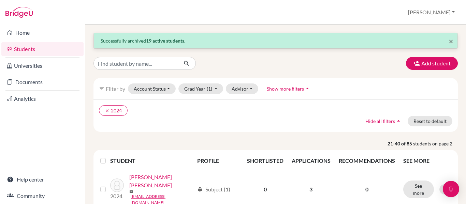
click at [108, 157] on label at bounding box center [108, 157] width 0 height 0
click at [0, 0] on input "checkbox" at bounding box center [0, 0] width 0 height 0
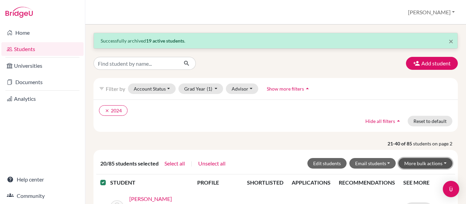
click at [440, 162] on button "More bulk actions" at bounding box center [425, 163] width 54 height 11
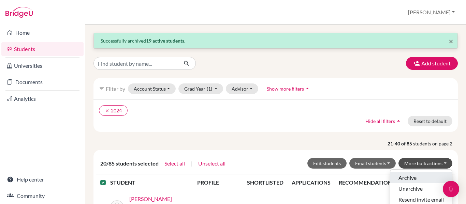
click at [424, 174] on button "Archive" at bounding box center [421, 177] width 62 height 11
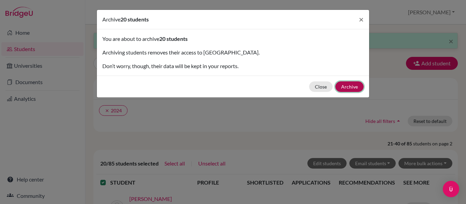
click at [351, 88] on button "Archive" at bounding box center [349, 86] width 28 height 11
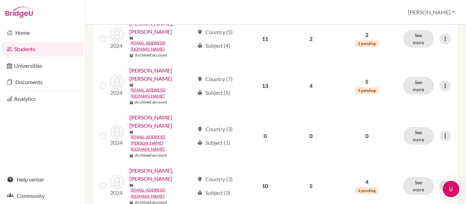
scroll to position [718, 0]
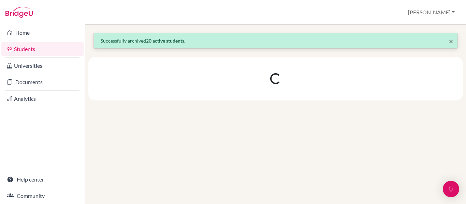
scroll to position [0, 0]
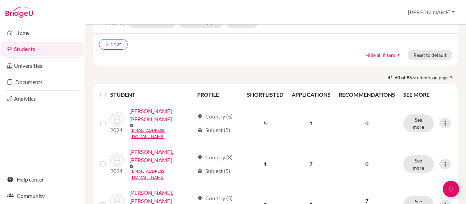
scroll to position [66, 0]
click at [108, 90] on label at bounding box center [108, 90] width 0 height 0
click at [0, 0] on input "checkbox" at bounding box center [0, 0] width 0 height 0
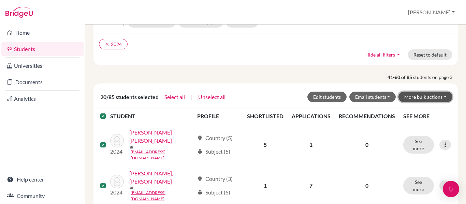
click at [441, 97] on button "More bulk actions" at bounding box center [425, 97] width 54 height 11
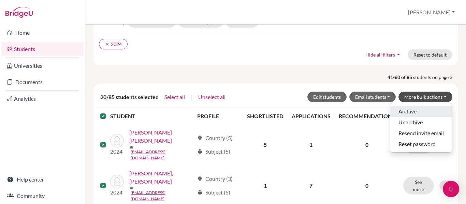
click at [417, 110] on button "Archive" at bounding box center [421, 111] width 62 height 11
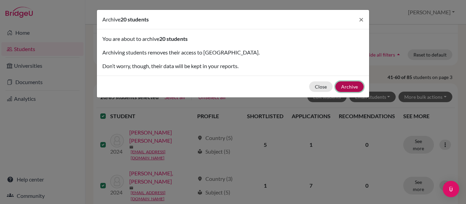
click at [351, 84] on button "Archive" at bounding box center [349, 86] width 28 height 11
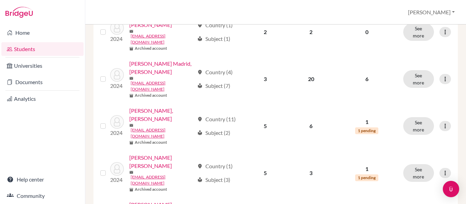
scroll to position [748, 0]
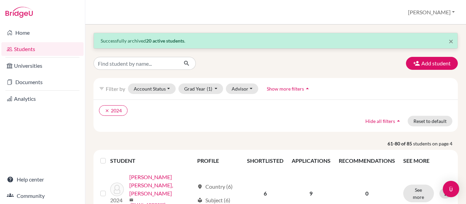
scroll to position [67, 0]
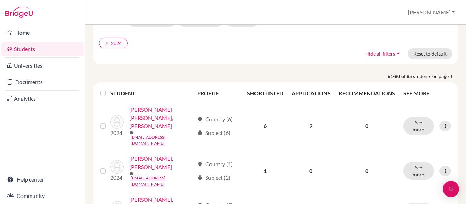
click at [108, 89] on label at bounding box center [108, 89] width 0 height 0
click at [0, 0] on input "checkbox" at bounding box center [0, 0] width 0 height 0
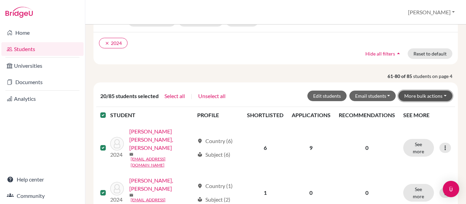
click at [439, 94] on button "More bulk actions" at bounding box center [425, 96] width 54 height 11
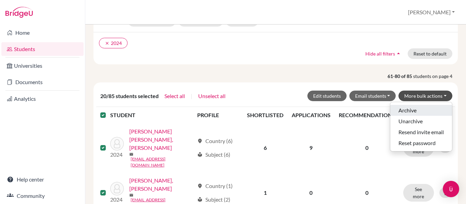
click at [419, 108] on button "Archive" at bounding box center [421, 110] width 62 height 11
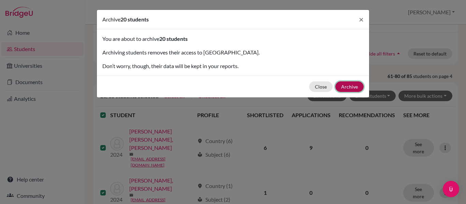
click at [353, 86] on button "Archive" at bounding box center [349, 86] width 28 height 11
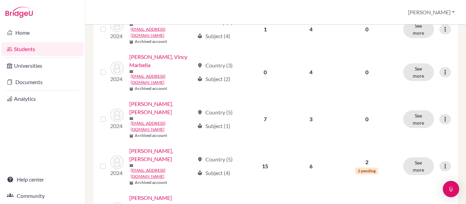
scroll to position [715, 0]
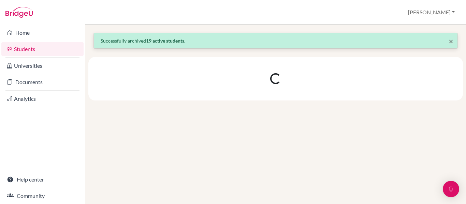
scroll to position [0, 0]
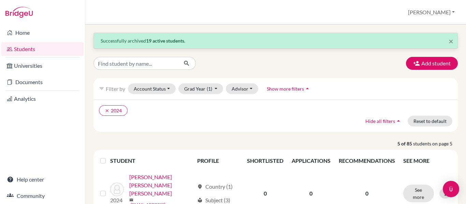
click at [108, 157] on label at bounding box center [108, 157] width 0 height 0
click at [0, 0] on input "checkbox" at bounding box center [0, 0] width 0 height 0
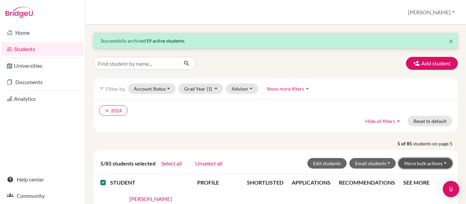
click at [440, 163] on button "More bulk actions" at bounding box center [425, 163] width 54 height 11
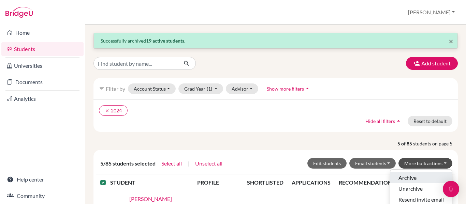
click at [416, 178] on button "Archive" at bounding box center [421, 177] width 62 height 11
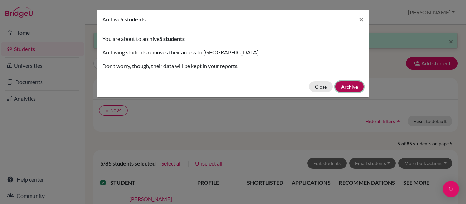
click at [352, 83] on button "Archive" at bounding box center [349, 86] width 28 height 11
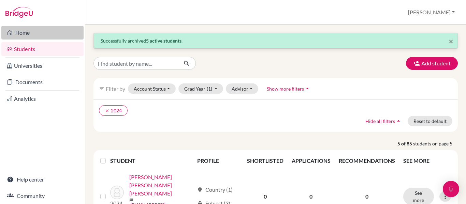
click at [50, 32] on link "Home" at bounding box center [42, 33] width 82 height 14
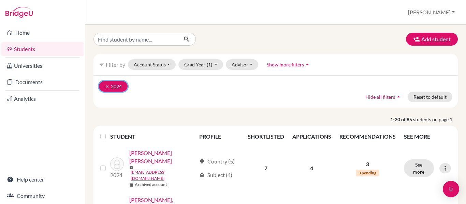
click at [107, 86] on icon "clear" at bounding box center [107, 86] width 5 height 5
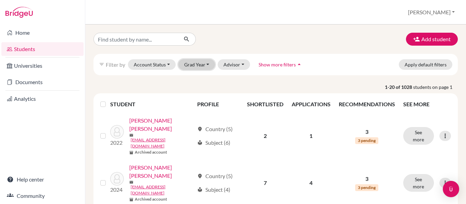
click at [209, 62] on button "Grad Year" at bounding box center [196, 64] width 37 height 11
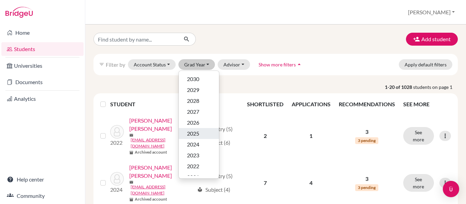
click at [201, 132] on div "2025" at bounding box center [199, 134] width 24 height 8
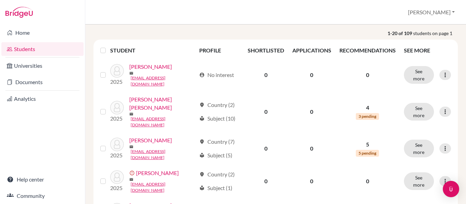
scroll to position [61, 0]
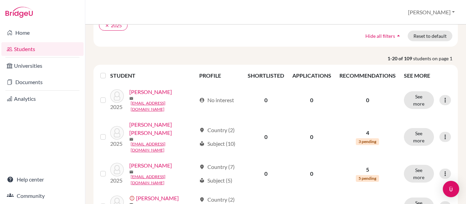
click at [108, 72] on label at bounding box center [108, 72] width 0 height 0
click at [0, 0] on input "checkbox" at bounding box center [0, 0] width 0 height 0
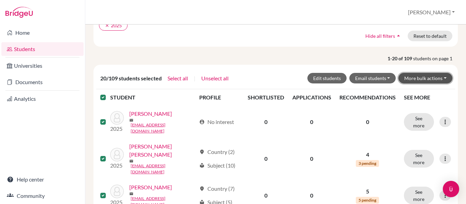
click at [441, 78] on button "More bulk actions" at bounding box center [425, 78] width 54 height 11
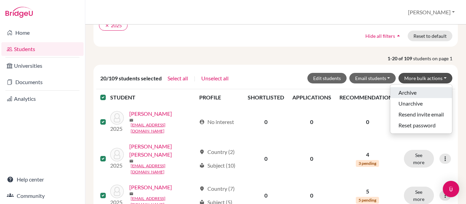
click at [407, 94] on button "Archive" at bounding box center [421, 92] width 62 height 11
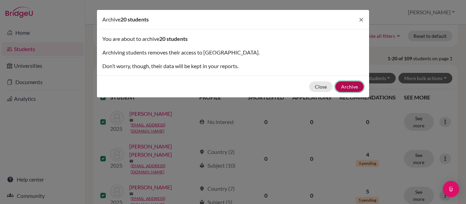
click at [352, 88] on button "Archive" at bounding box center [349, 86] width 28 height 11
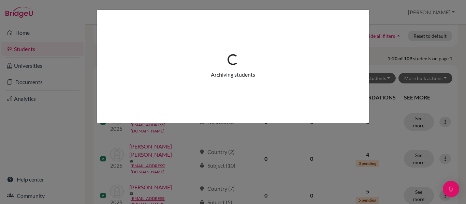
scroll to position [0, 0]
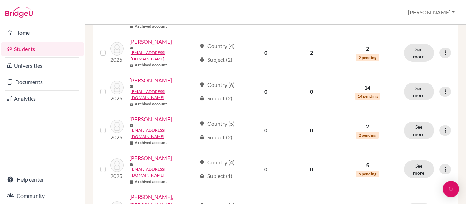
scroll to position [654, 0]
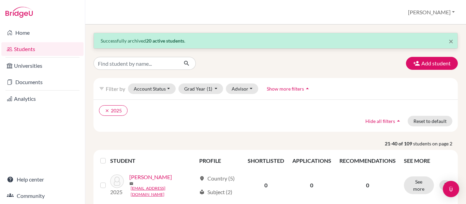
click at [108, 157] on label at bounding box center [108, 157] width 0 height 0
click at [0, 0] on input "checkbox" at bounding box center [0, 0] width 0 height 0
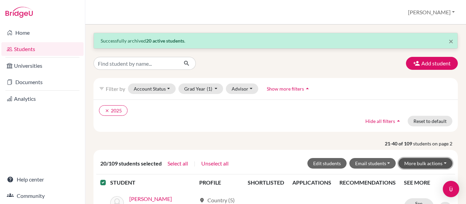
click at [438, 163] on button "More bulk actions" at bounding box center [425, 163] width 54 height 11
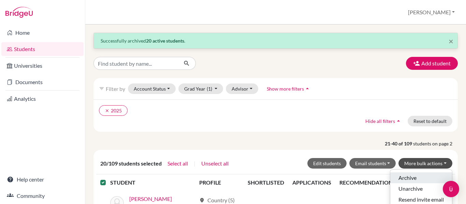
click at [412, 179] on button "Archive" at bounding box center [421, 177] width 62 height 11
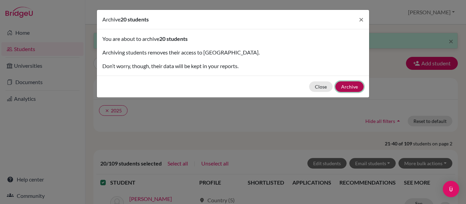
click at [353, 86] on button "Archive" at bounding box center [349, 86] width 28 height 11
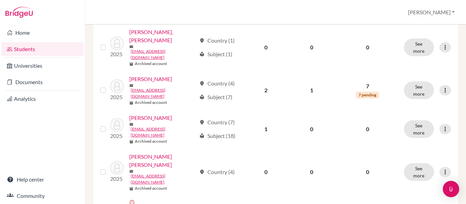
scroll to position [778, 0]
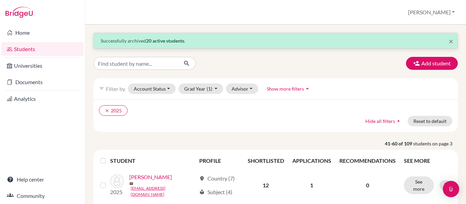
click at [108, 157] on label at bounding box center [108, 157] width 0 height 0
click at [0, 0] on input "checkbox" at bounding box center [0, 0] width 0 height 0
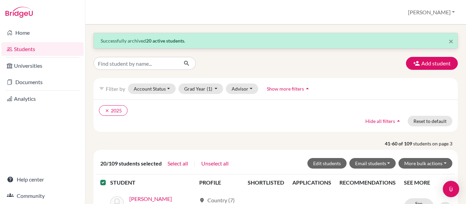
scroll to position [66, 0]
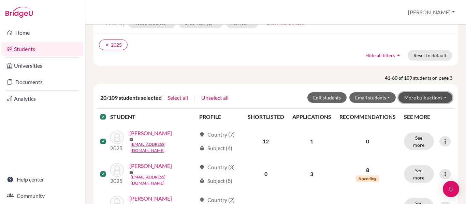
click at [440, 98] on button "More bulk actions" at bounding box center [425, 97] width 54 height 11
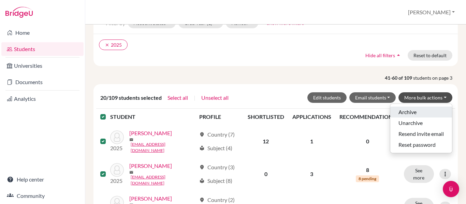
click at [412, 110] on button "Archive" at bounding box center [421, 112] width 62 height 11
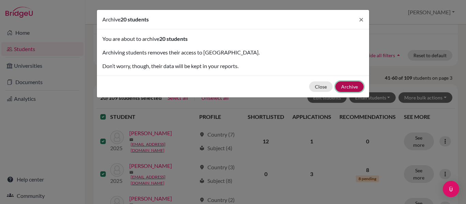
click at [351, 87] on button "Archive" at bounding box center [349, 86] width 28 height 11
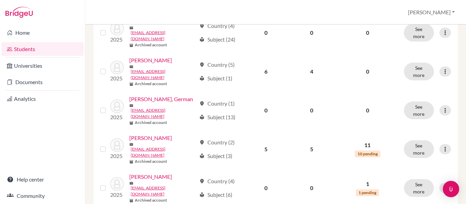
scroll to position [651, 0]
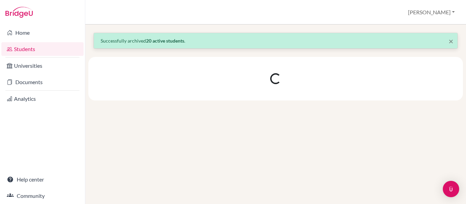
scroll to position [0, 0]
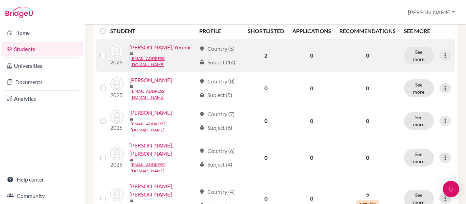
scroll to position [130, 0]
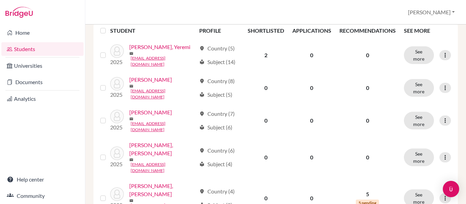
click at [108, 27] on label at bounding box center [108, 27] width 0 height 0
click at [0, 0] on input "checkbox" at bounding box center [0, 0] width 0 height 0
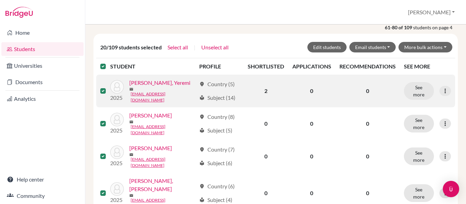
scroll to position [116, 0]
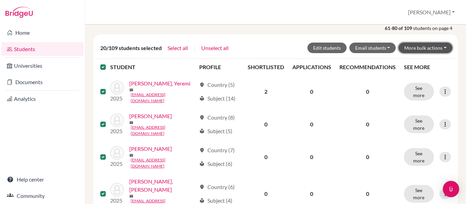
click at [440, 48] on button "More bulk actions" at bounding box center [425, 48] width 54 height 11
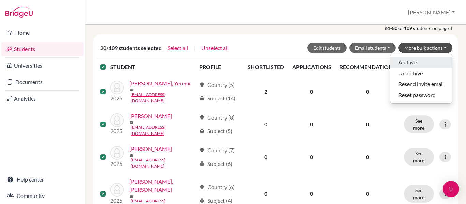
click at [413, 62] on button "Archive" at bounding box center [421, 62] width 62 height 11
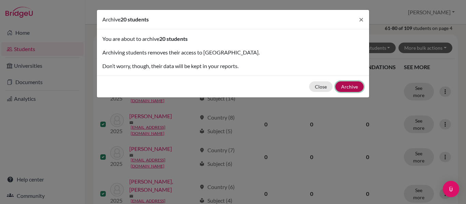
click at [357, 84] on button "Archive" at bounding box center [349, 86] width 28 height 11
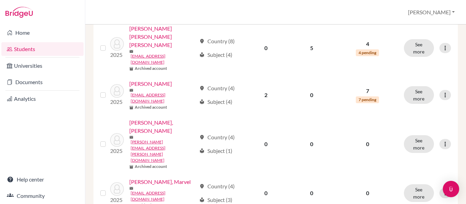
scroll to position [681, 0]
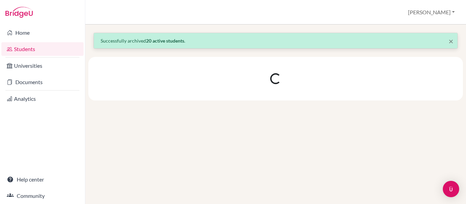
scroll to position [0, 0]
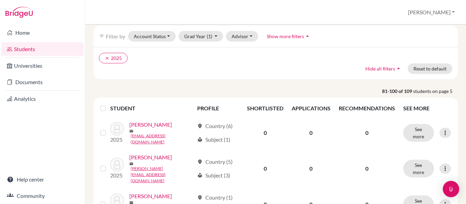
scroll to position [53, 0]
click at [108, 104] on label at bounding box center [108, 104] width 0 height 0
click at [0, 0] on input "checkbox" at bounding box center [0, 0] width 0 height 0
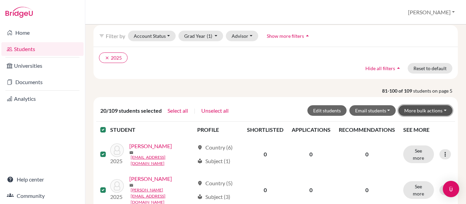
click at [437, 112] on button "More bulk actions" at bounding box center [425, 110] width 54 height 11
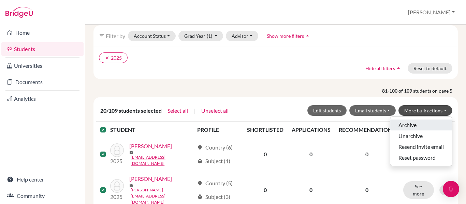
click at [405, 128] on button "Archive" at bounding box center [421, 125] width 62 height 11
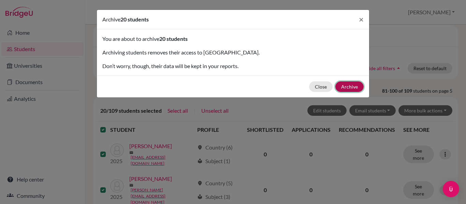
click at [351, 88] on button "Archive" at bounding box center [349, 86] width 28 height 11
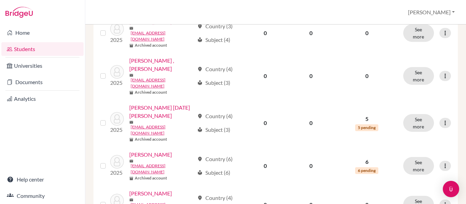
scroll to position [676, 0]
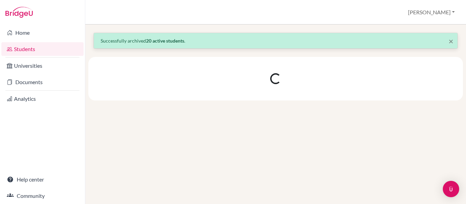
scroll to position [0, 0]
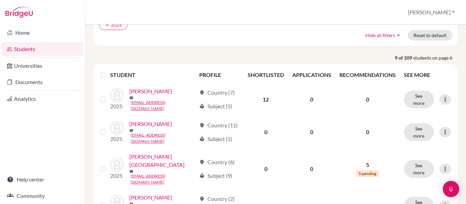
scroll to position [86, 0]
click at [108, 71] on label at bounding box center [108, 71] width 0 height 0
click at [0, 0] on input "checkbox" at bounding box center [0, 0] width 0 height 0
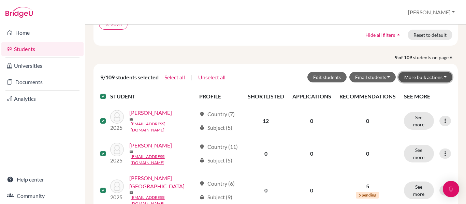
click at [440, 79] on button "More bulk actions" at bounding box center [425, 77] width 54 height 11
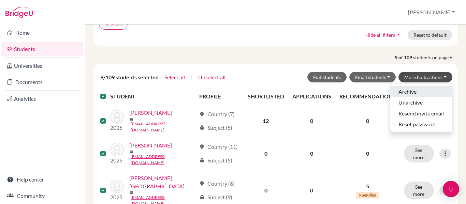
click at [406, 93] on button "Archive" at bounding box center [421, 91] width 62 height 11
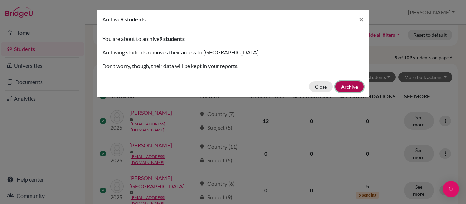
click at [355, 85] on button "Archive" at bounding box center [349, 86] width 28 height 11
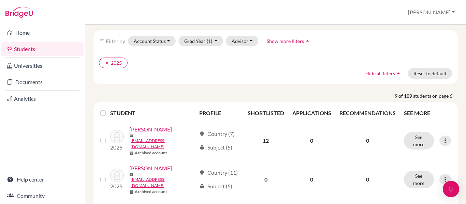
scroll to position [0, 0]
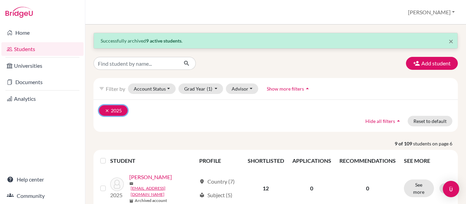
click at [103, 110] on button "clear 2025" at bounding box center [113, 110] width 29 height 11
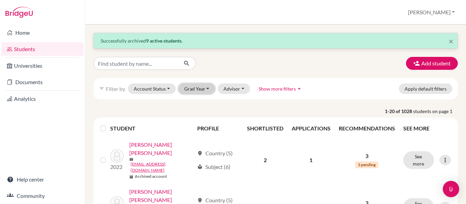
click at [207, 91] on button "Grad Year" at bounding box center [196, 88] width 37 height 11
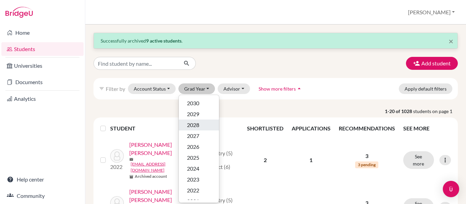
click at [199, 124] on span "2028" at bounding box center [193, 125] width 12 height 8
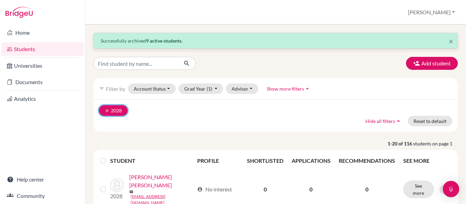
click at [107, 111] on icon "clear" at bounding box center [107, 110] width 5 height 5
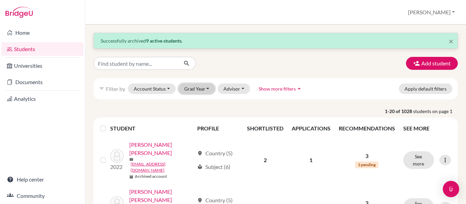
click at [208, 89] on button "Grad Year" at bounding box center [196, 88] width 37 height 11
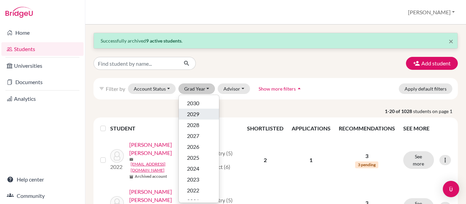
click at [204, 116] on div "2029" at bounding box center [199, 114] width 24 height 8
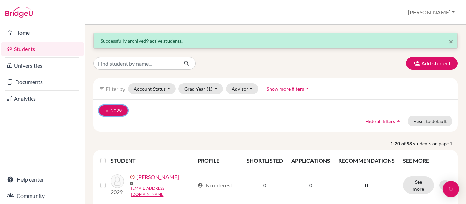
click at [106, 110] on icon "clear" at bounding box center [107, 110] width 5 height 5
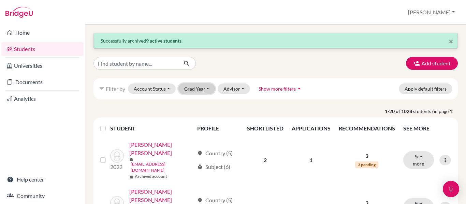
click at [211, 88] on button "Grad Year" at bounding box center [196, 88] width 37 height 11
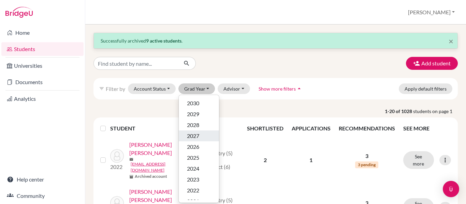
click at [197, 133] on span "2027" at bounding box center [193, 136] width 12 height 8
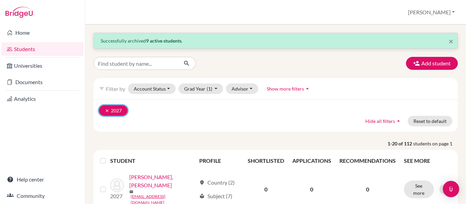
click at [104, 111] on button "clear 2027" at bounding box center [113, 110] width 29 height 11
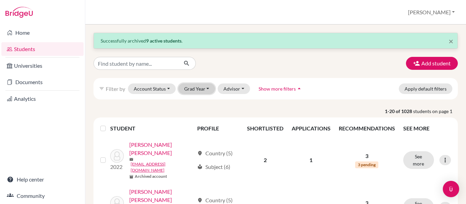
click at [210, 89] on button "Grad Year" at bounding box center [196, 88] width 37 height 11
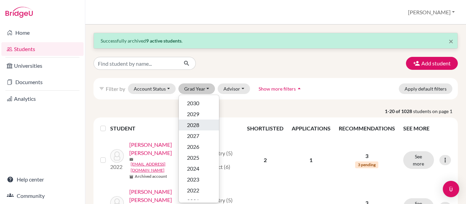
click at [200, 121] on div "2028" at bounding box center [199, 125] width 24 height 8
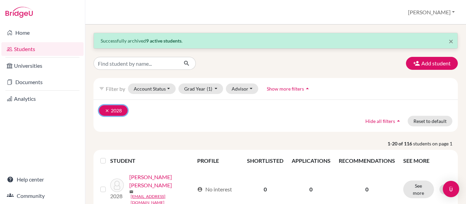
click at [104, 111] on button "clear 2028" at bounding box center [113, 110] width 29 height 11
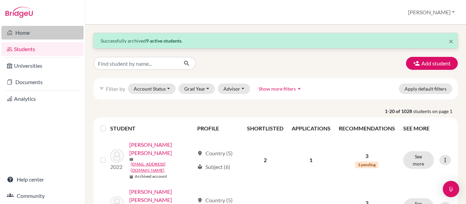
click at [33, 33] on link "Home" at bounding box center [42, 33] width 82 height 14
